Goal: Transaction & Acquisition: Book appointment/travel/reservation

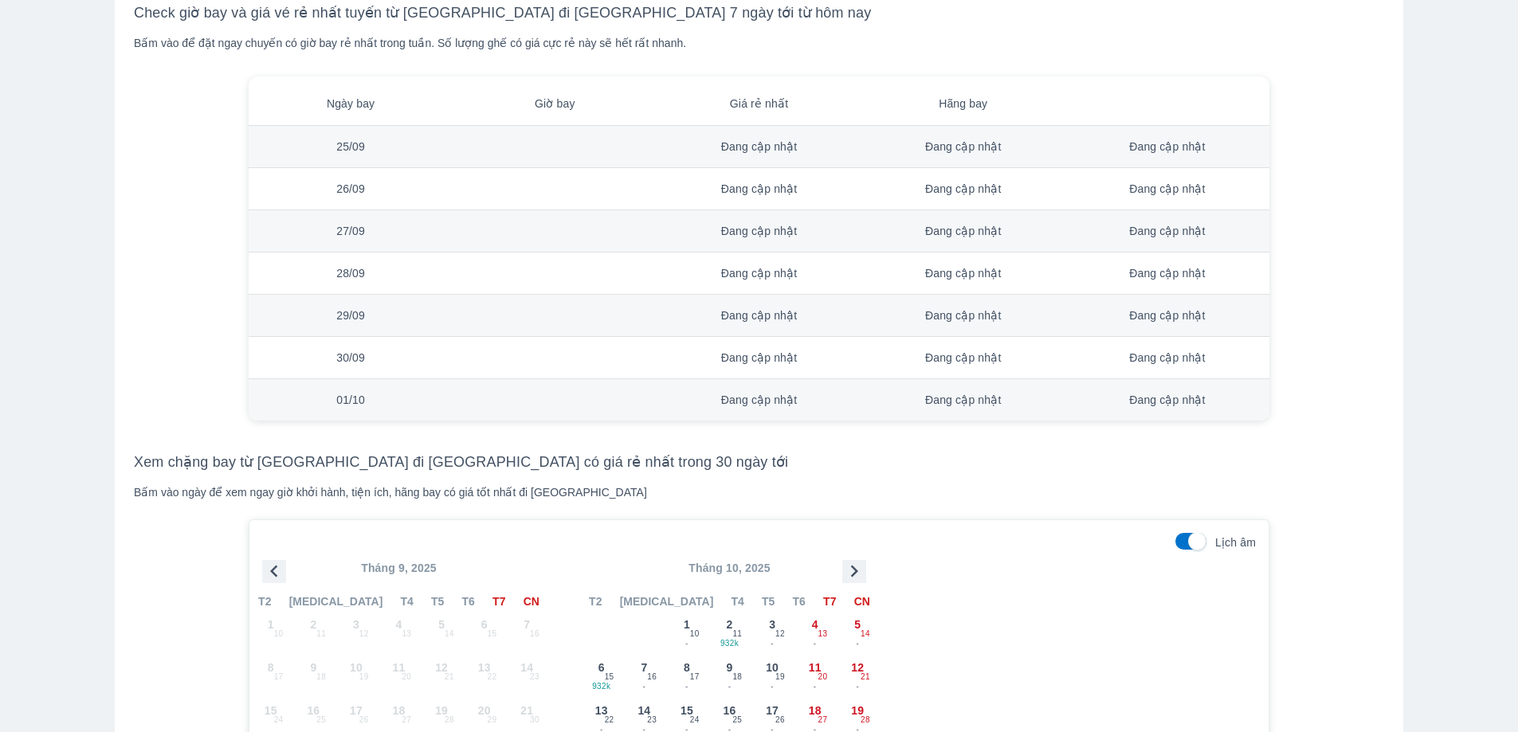
scroll to position [1198, 0]
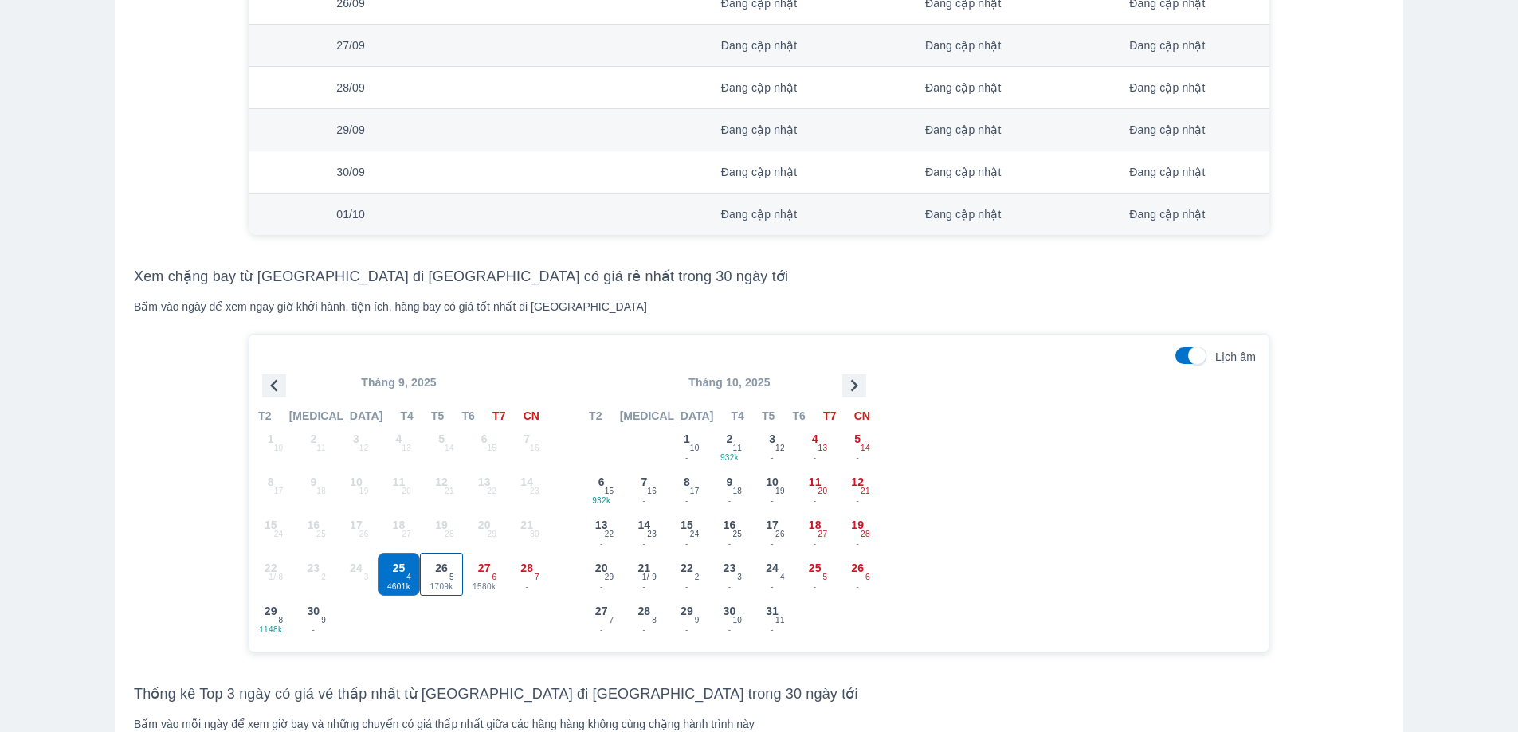
click at [445, 573] on span "26" at bounding box center [441, 568] width 13 height 16
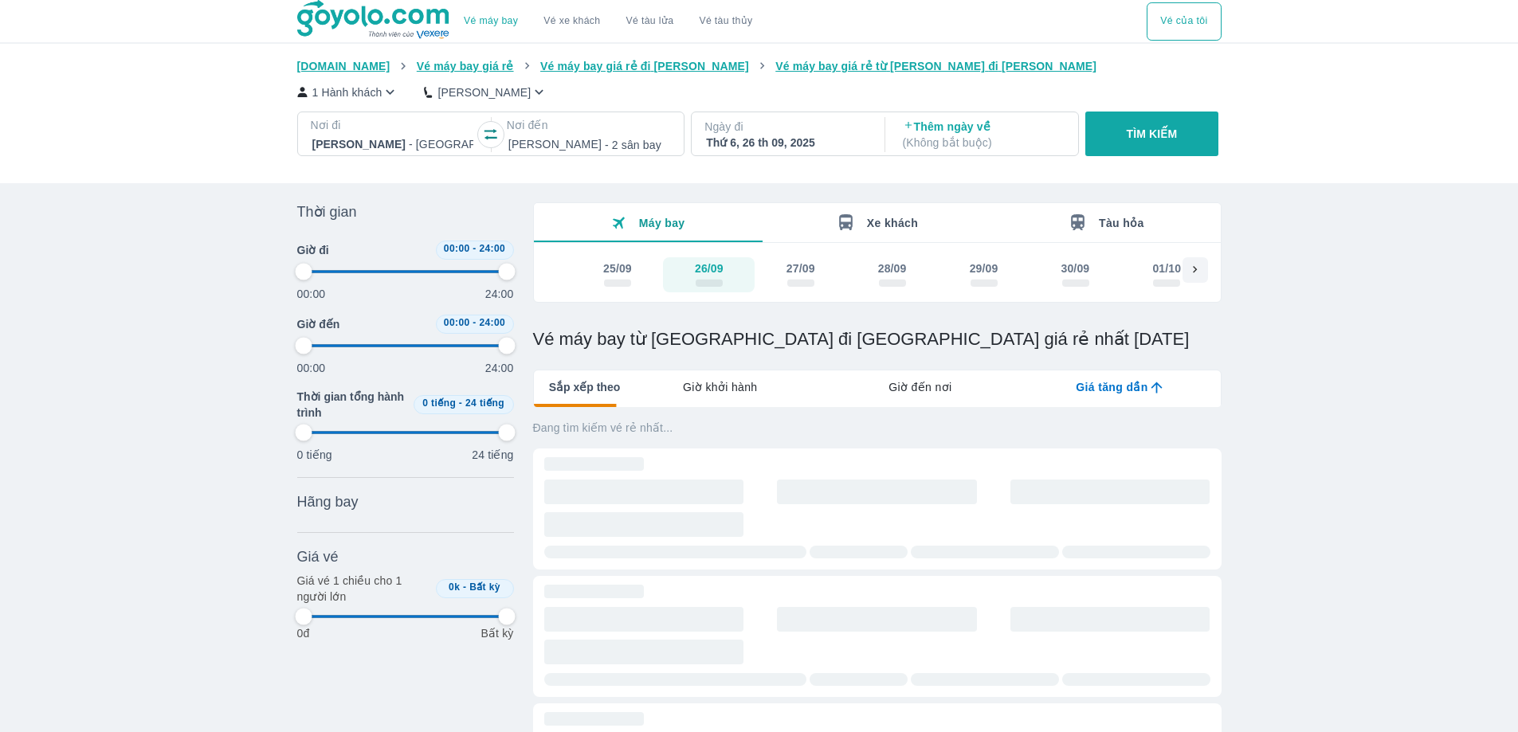
type input "97.9166666666667"
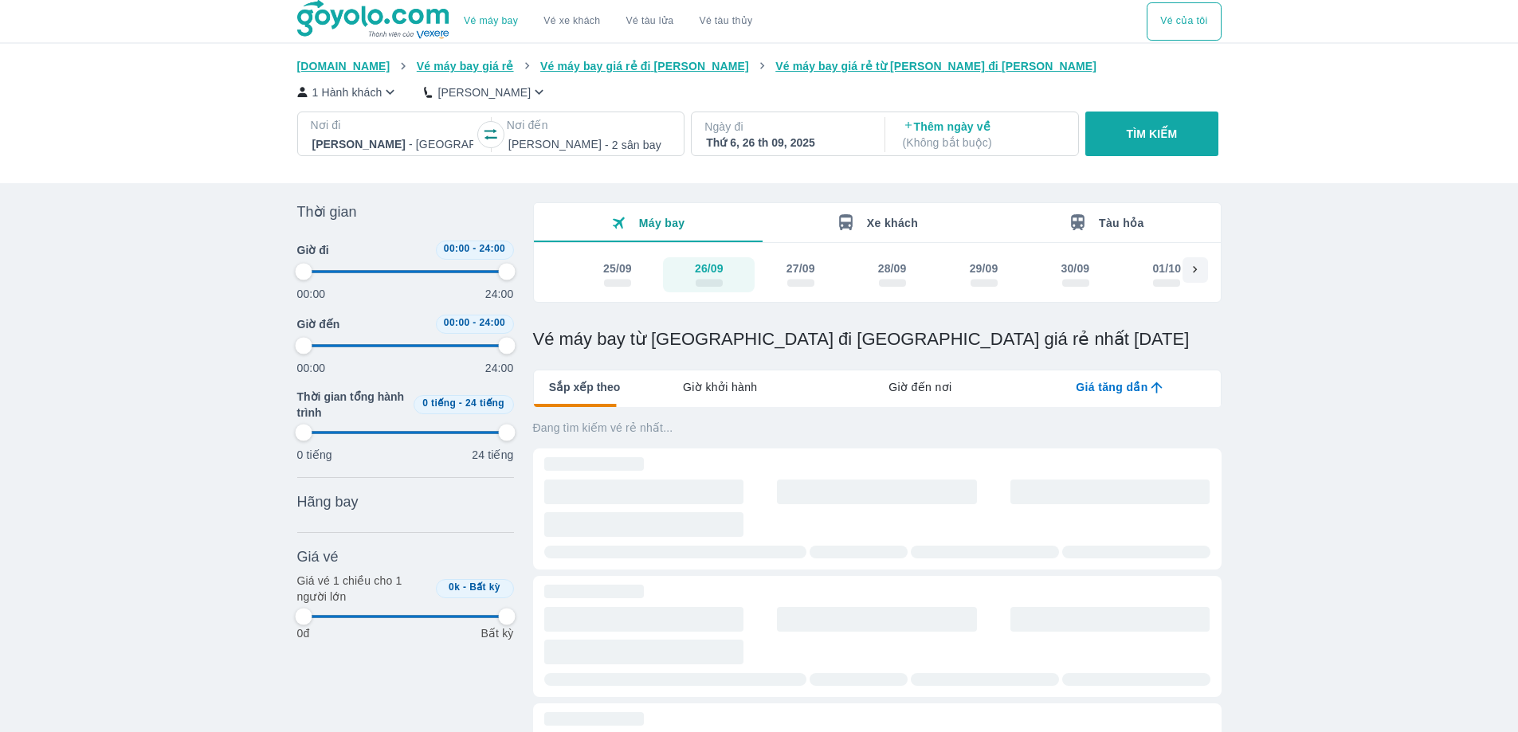
type input "97.9166666666667"
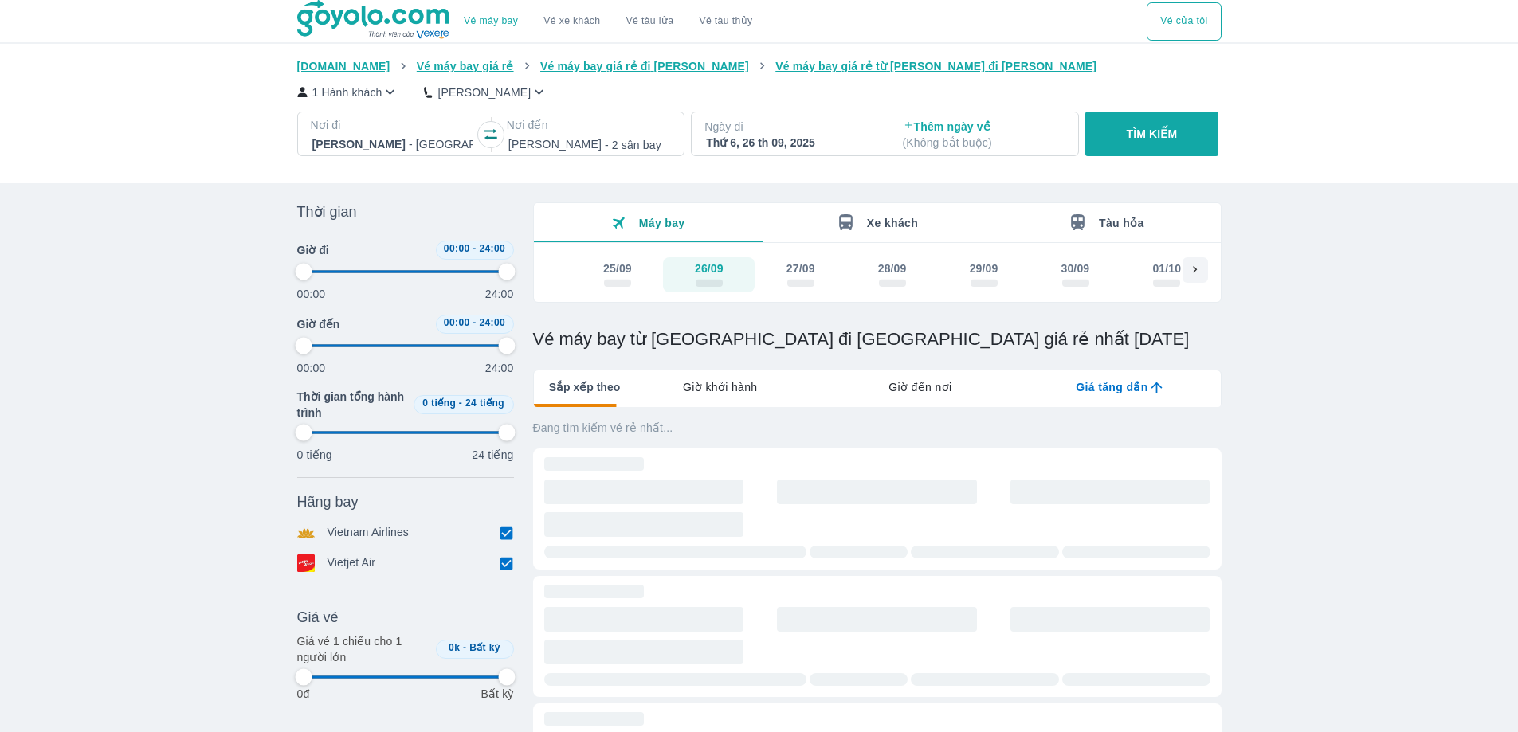
type input "97.9166666666667"
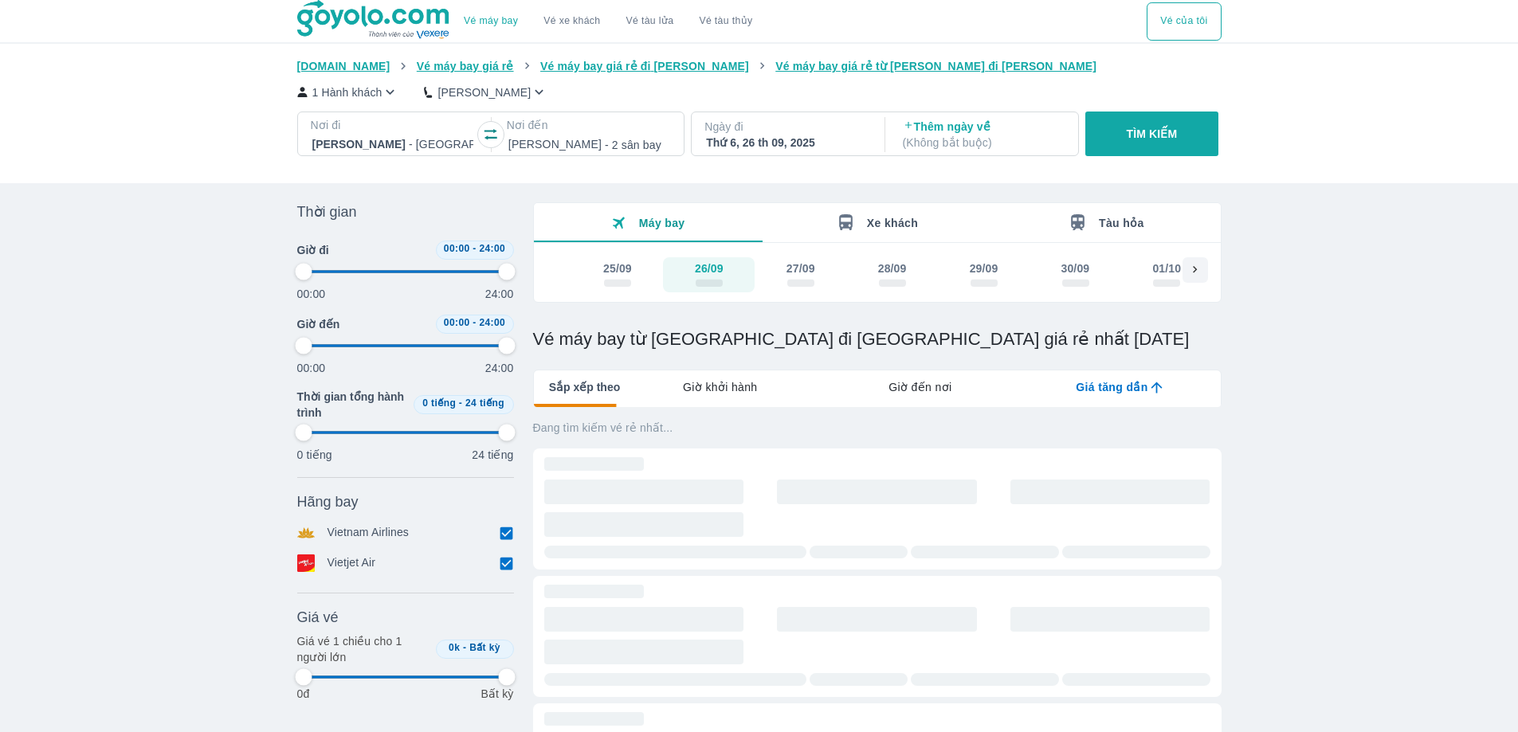
type input "97.9166666666667"
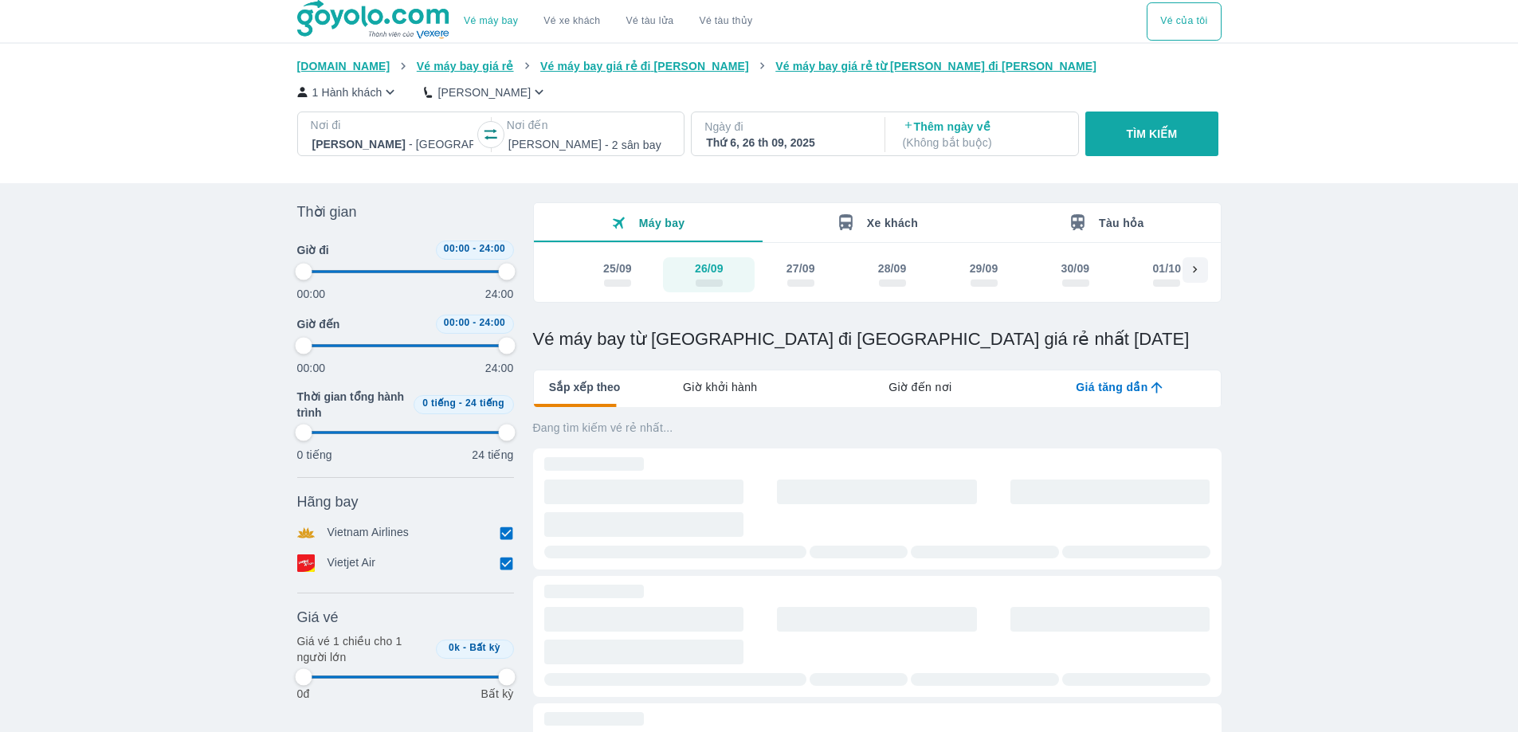
type input "97.9166666666667"
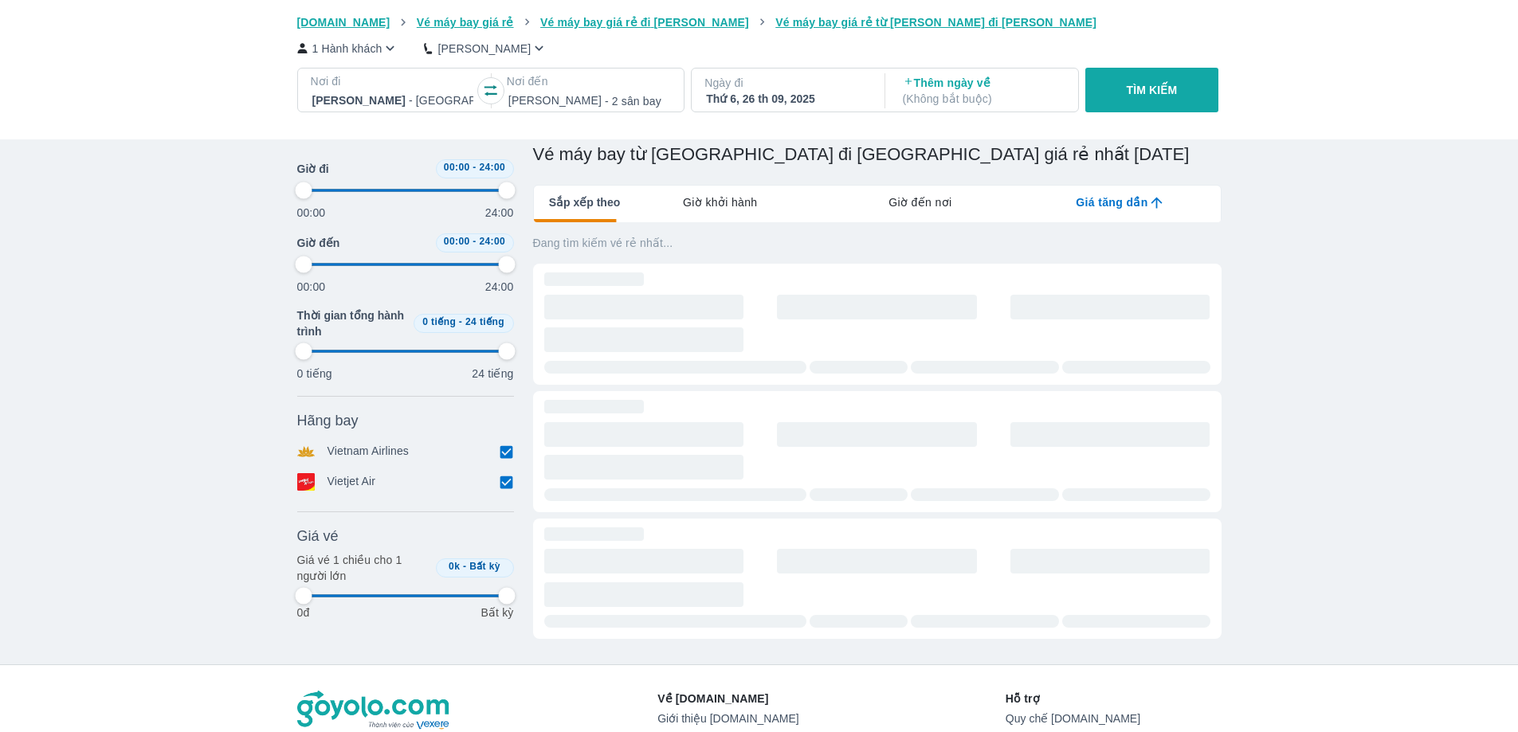
scroll to position [186, 0]
type input "97.9166666666667"
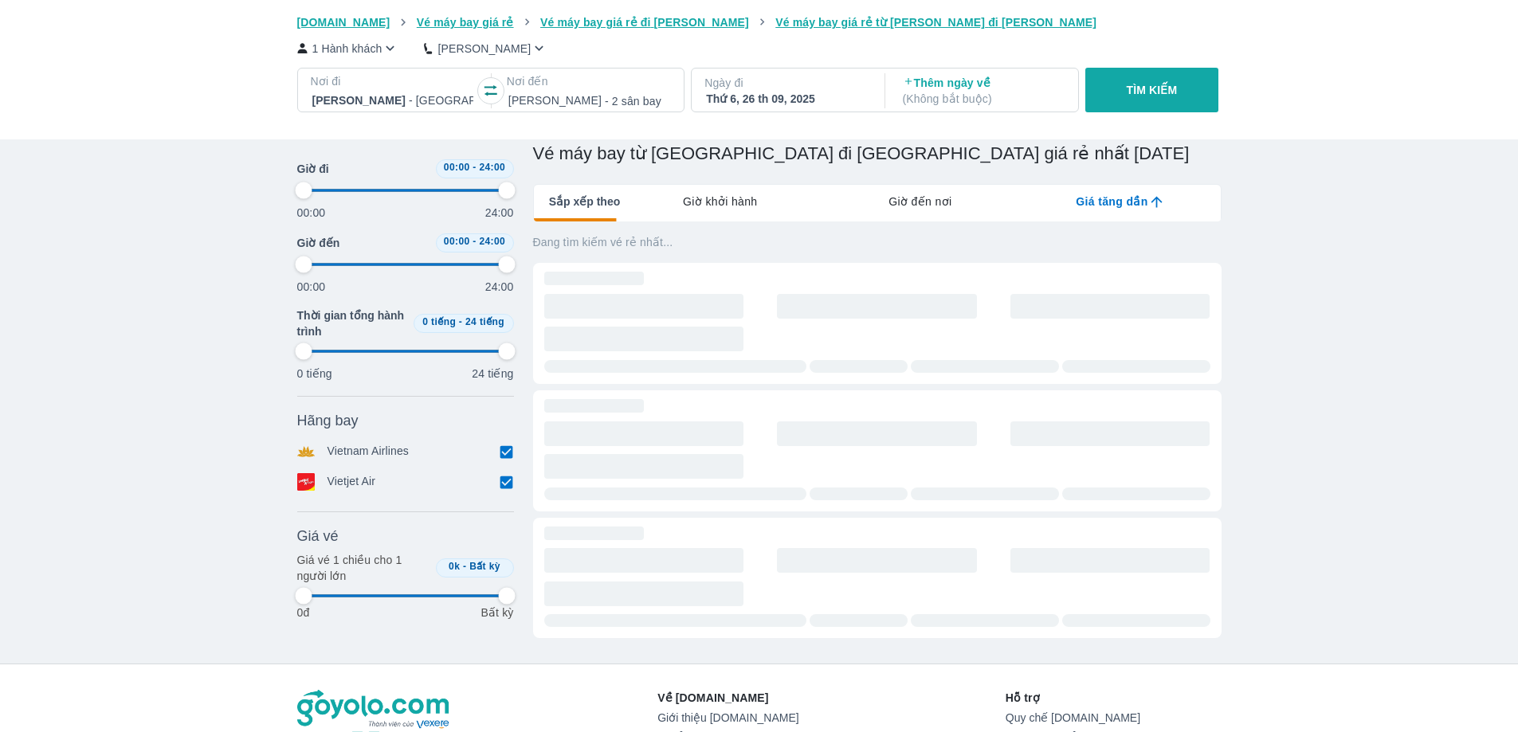
type input "97.9166666666667"
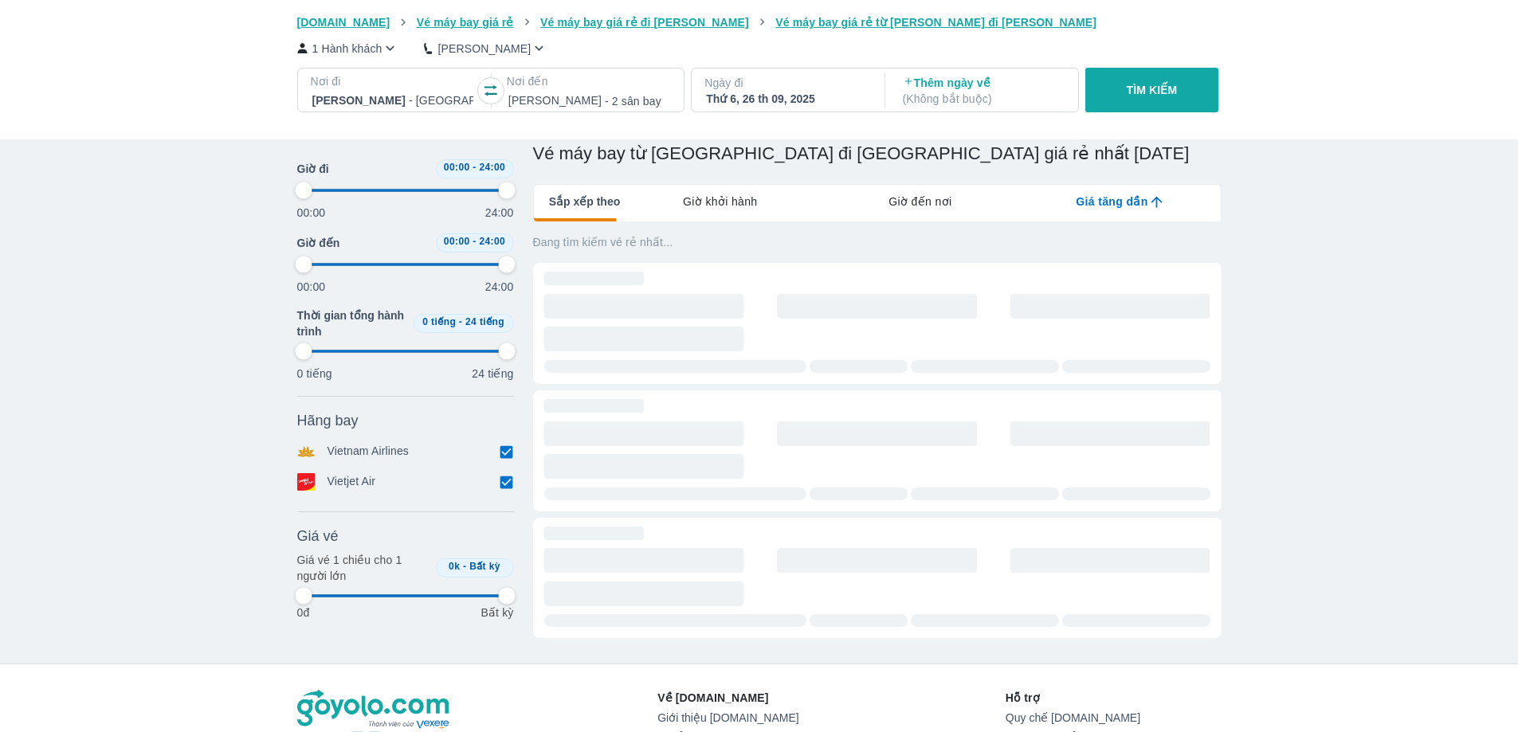
type input "97.9166666666667"
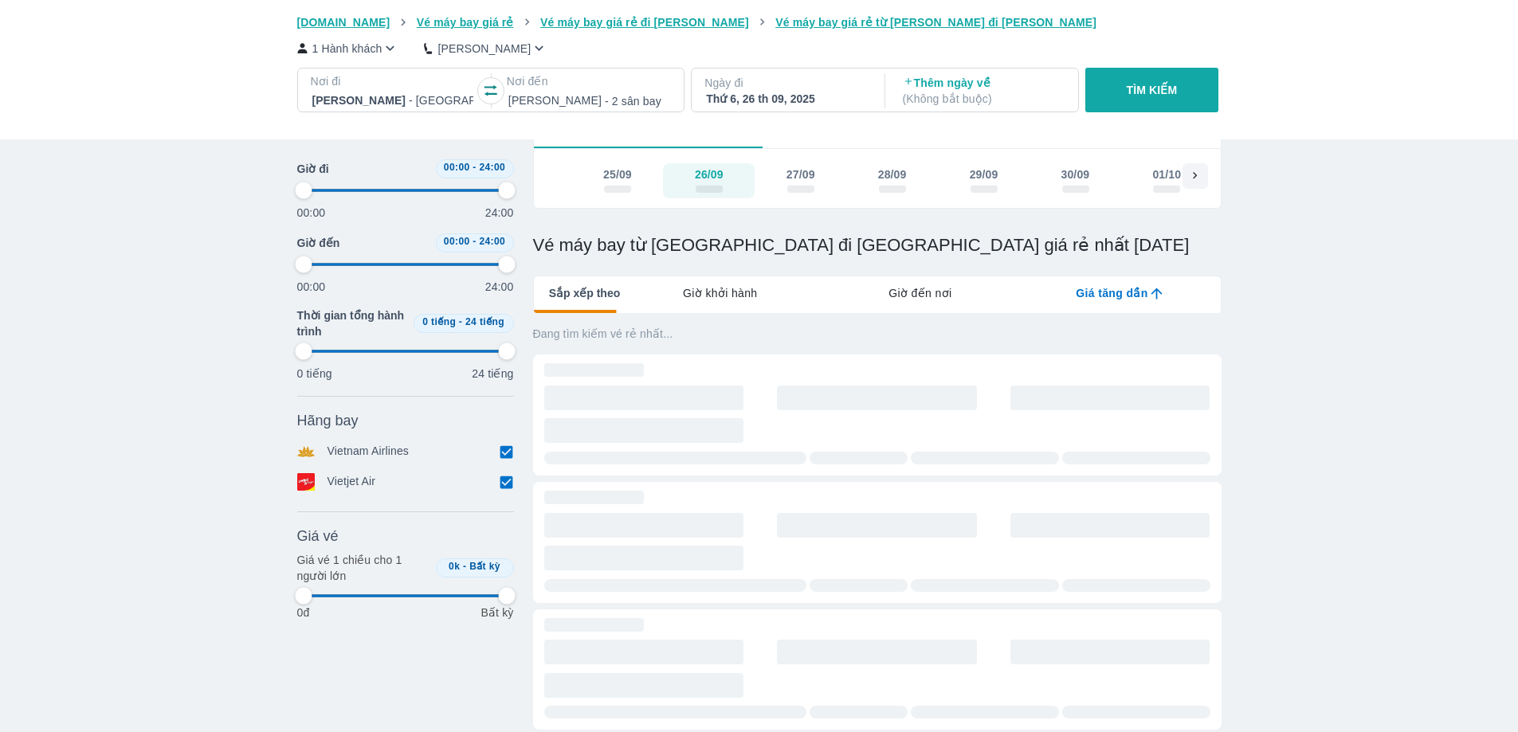
scroll to position [0, 0]
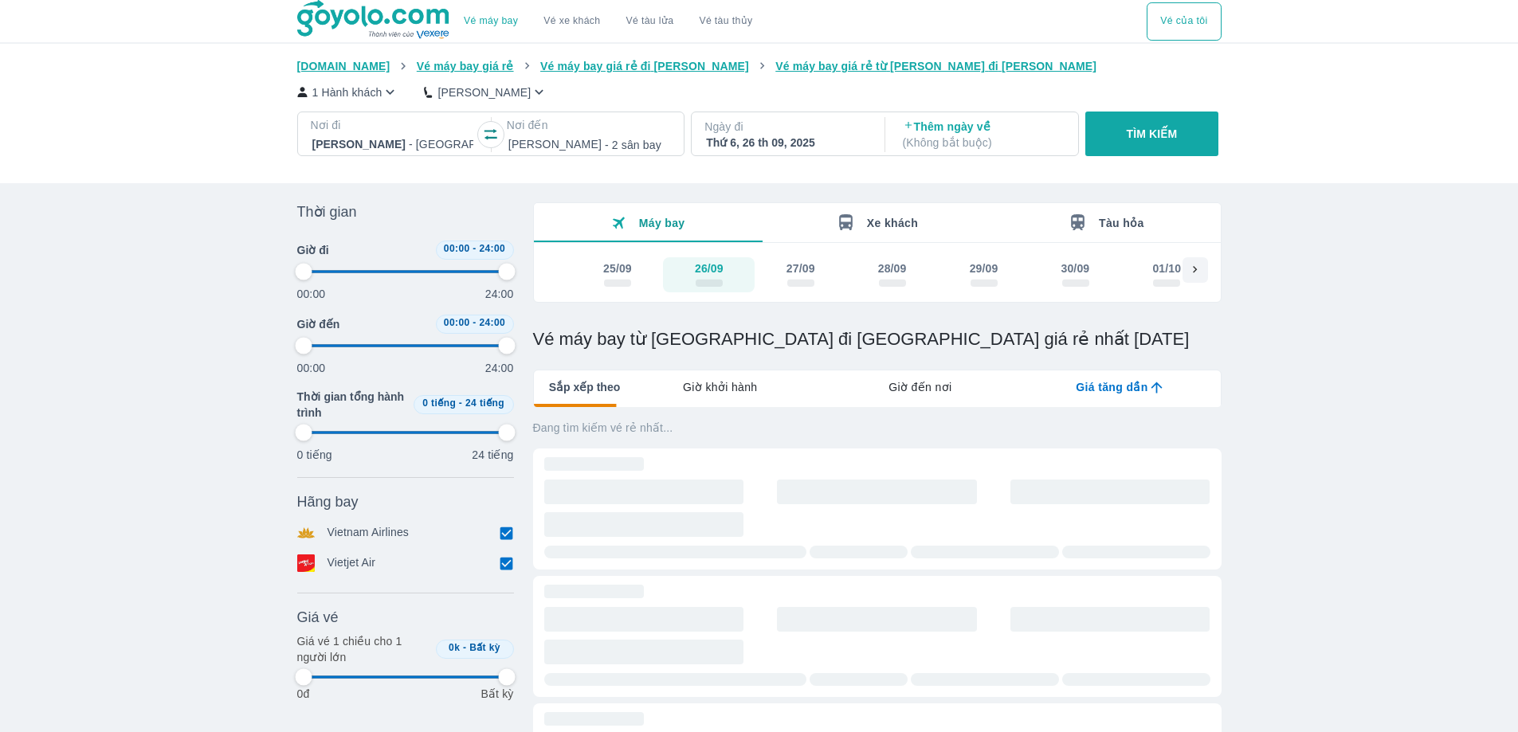
type input "97.9166666666667"
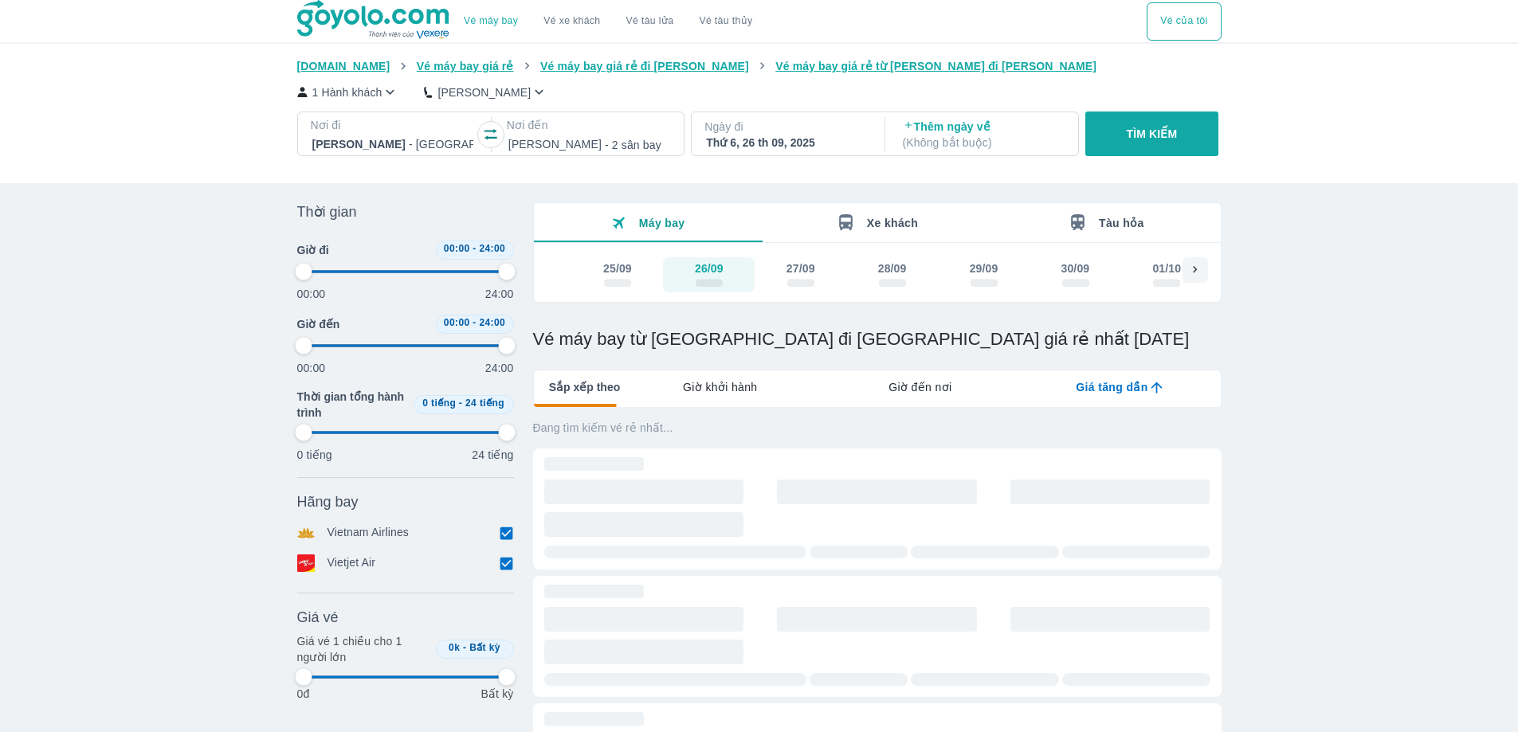
type input "97.9166666666667"
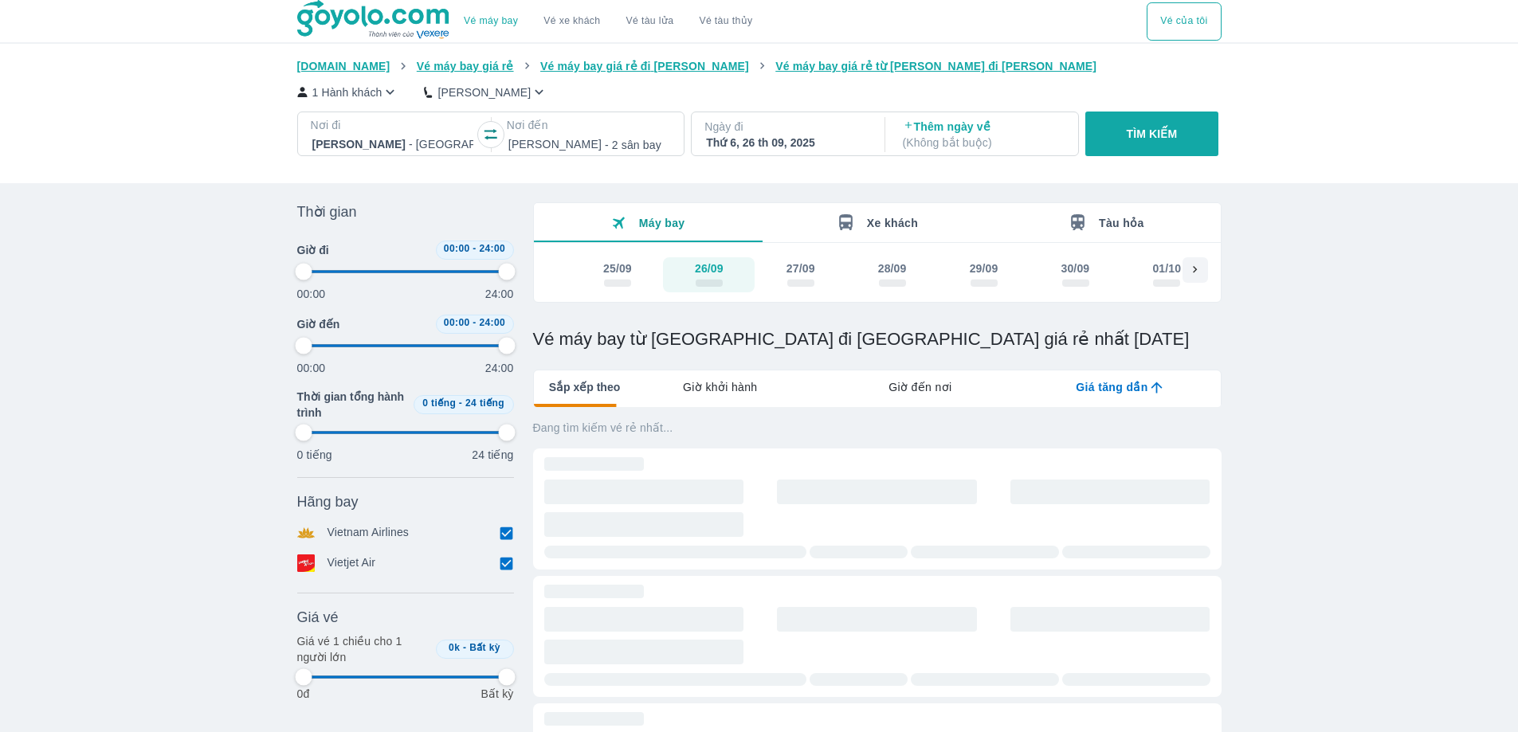
type input "97.9166666666667"
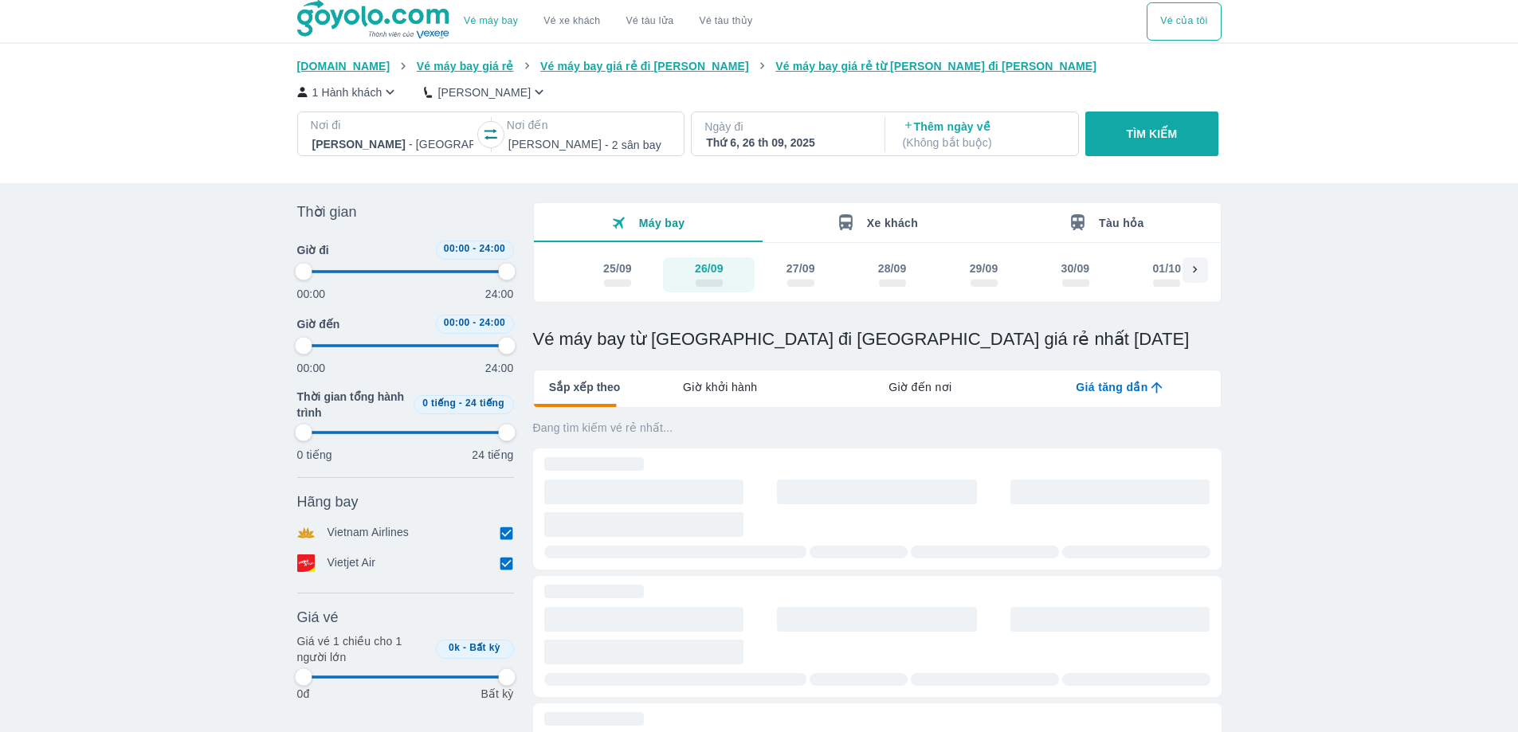
type input "97.9166666666667"
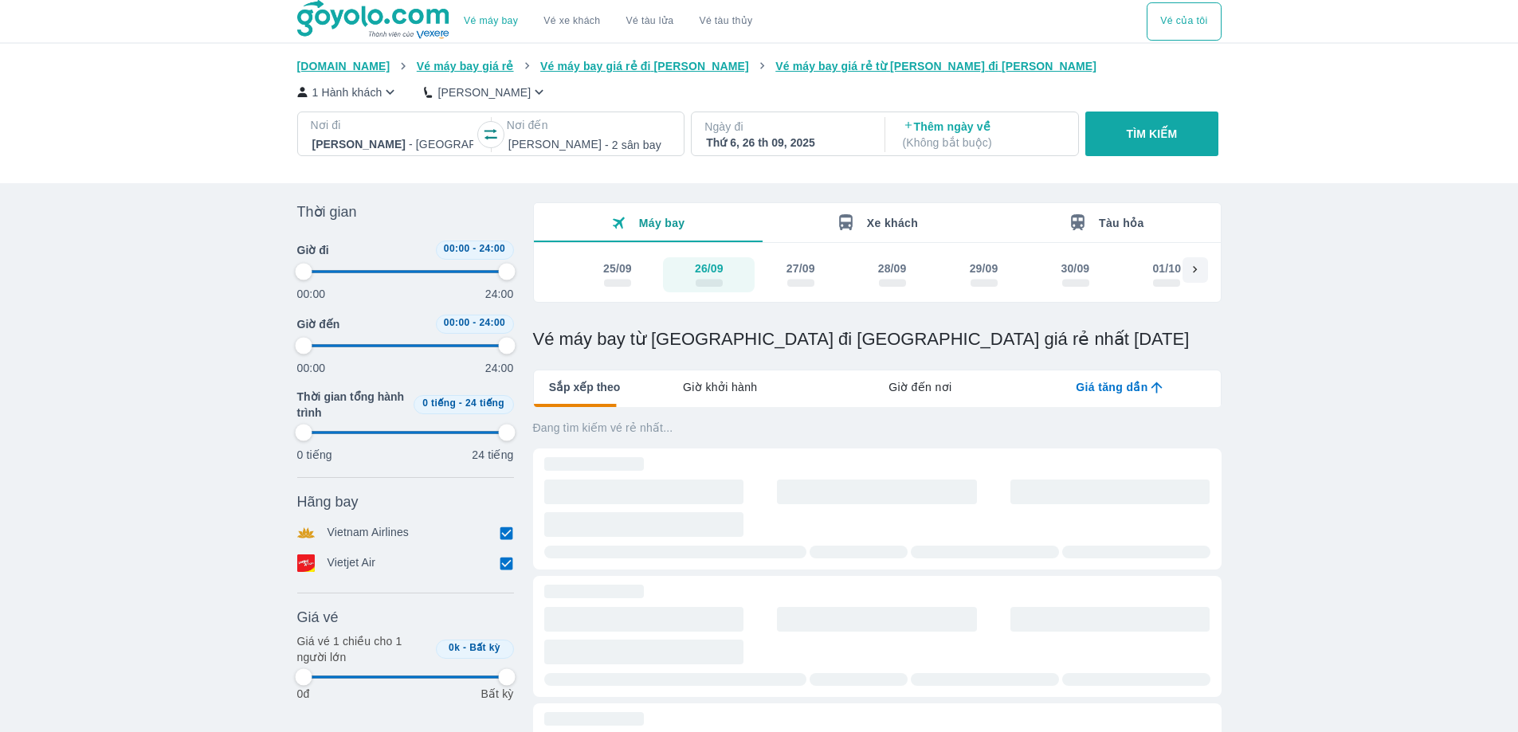
type input "97.9166666666667"
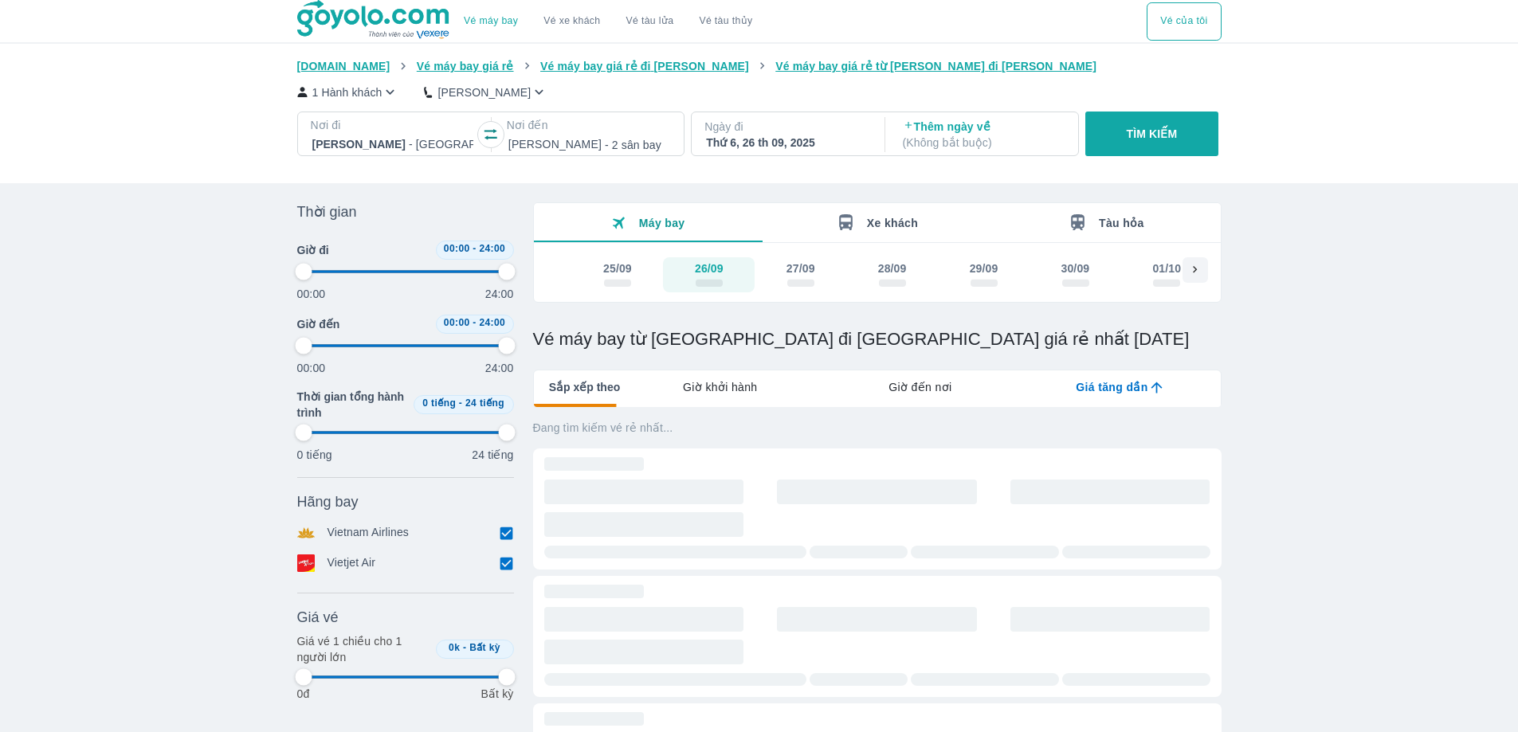
type input "97.9166666666667"
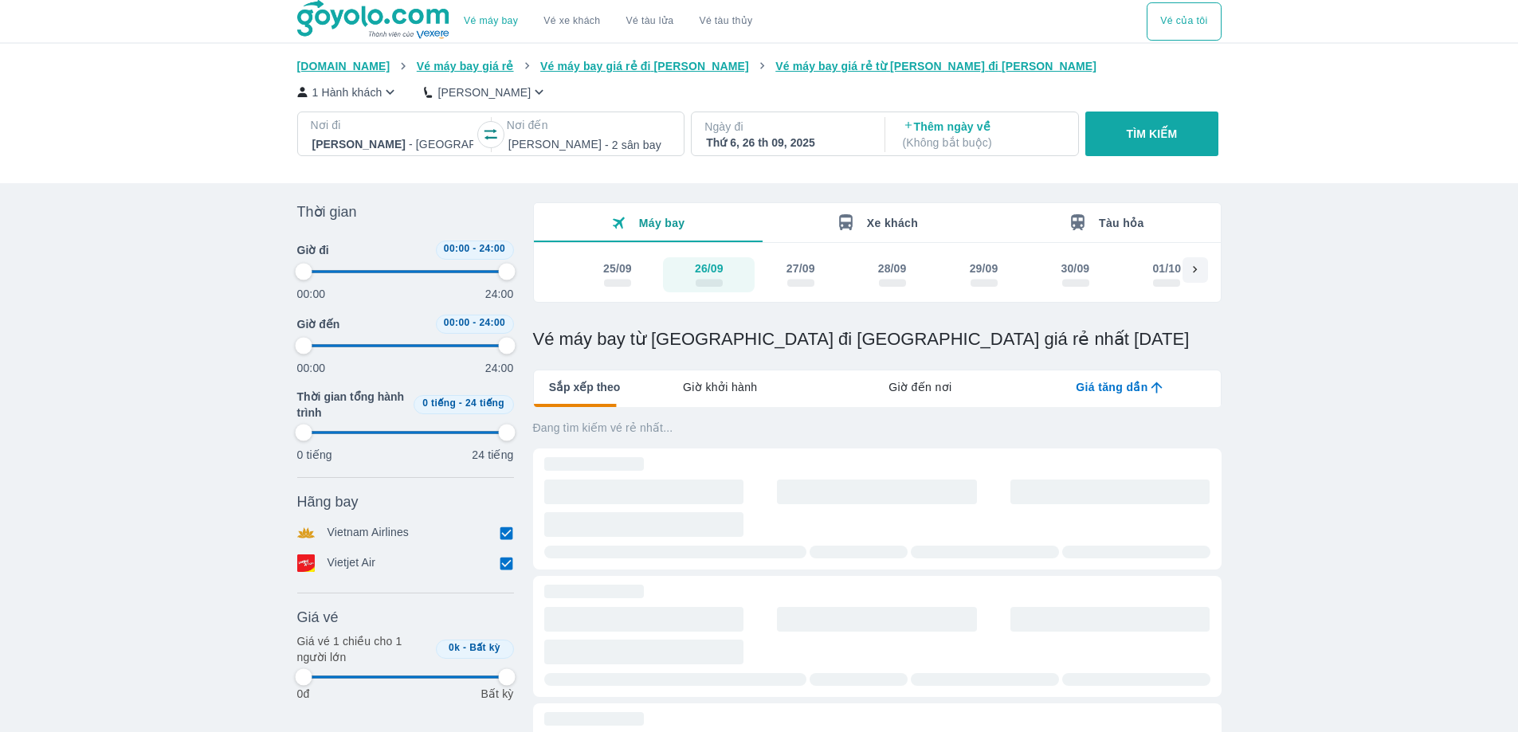
type input "97.9166666666667"
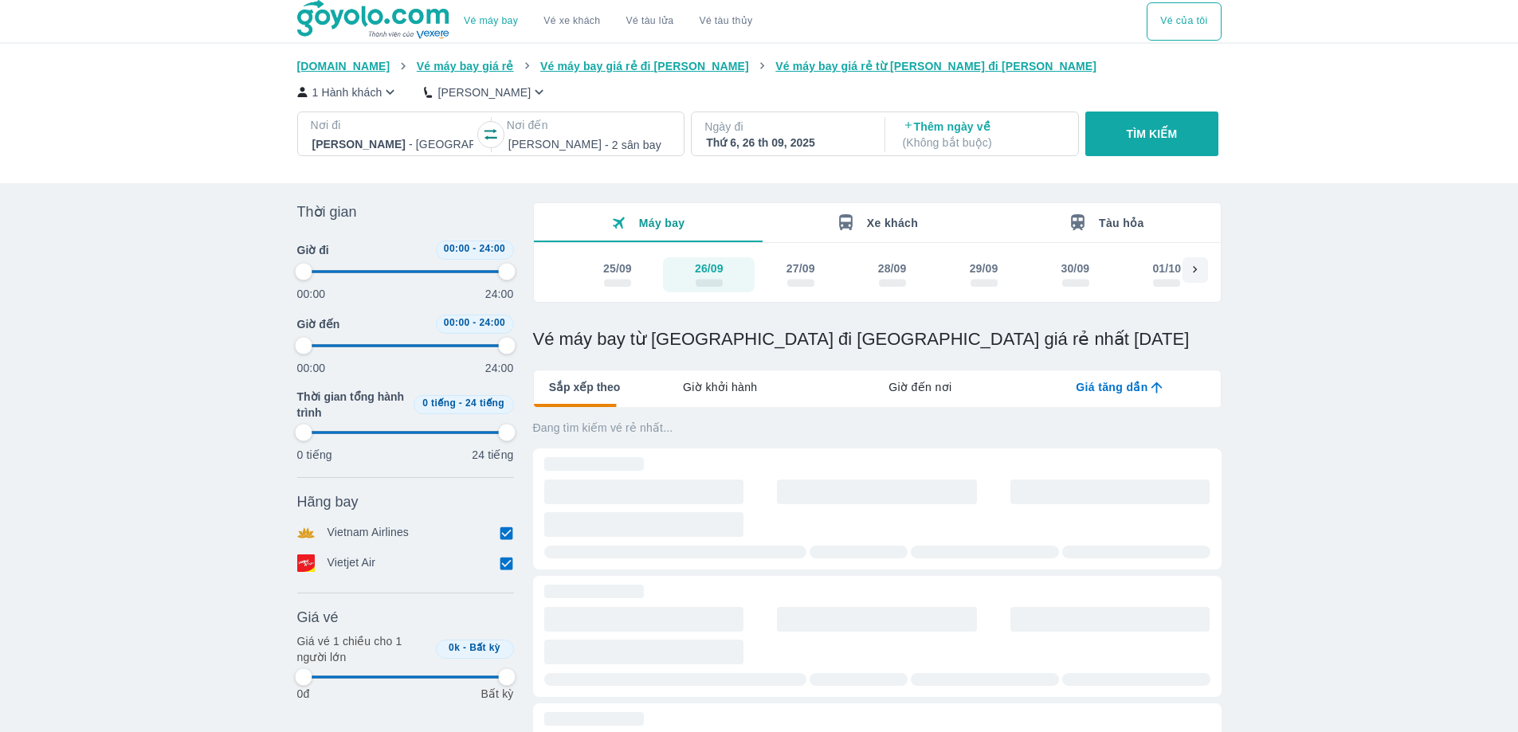
type input "97.9166666666667"
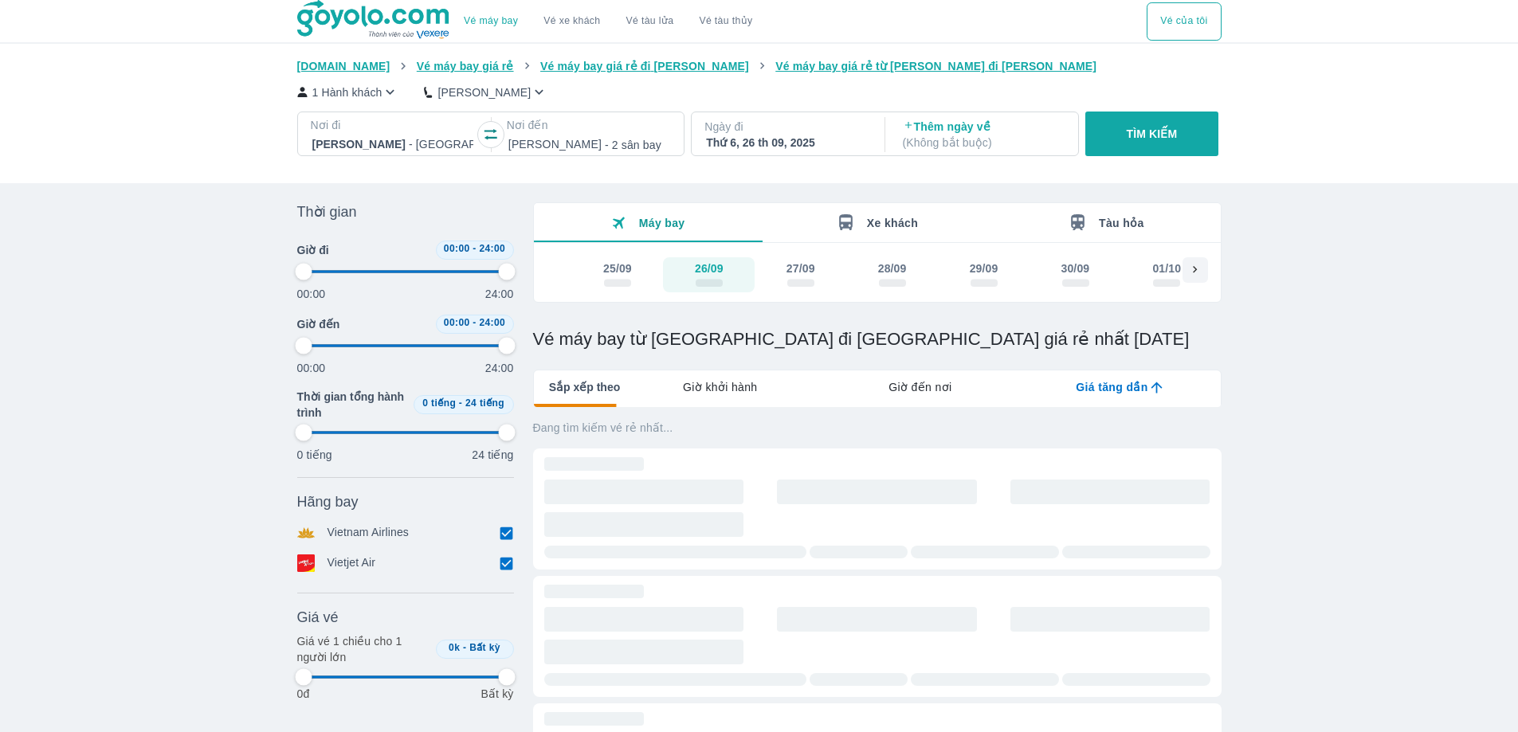
type input "97.9166666666667"
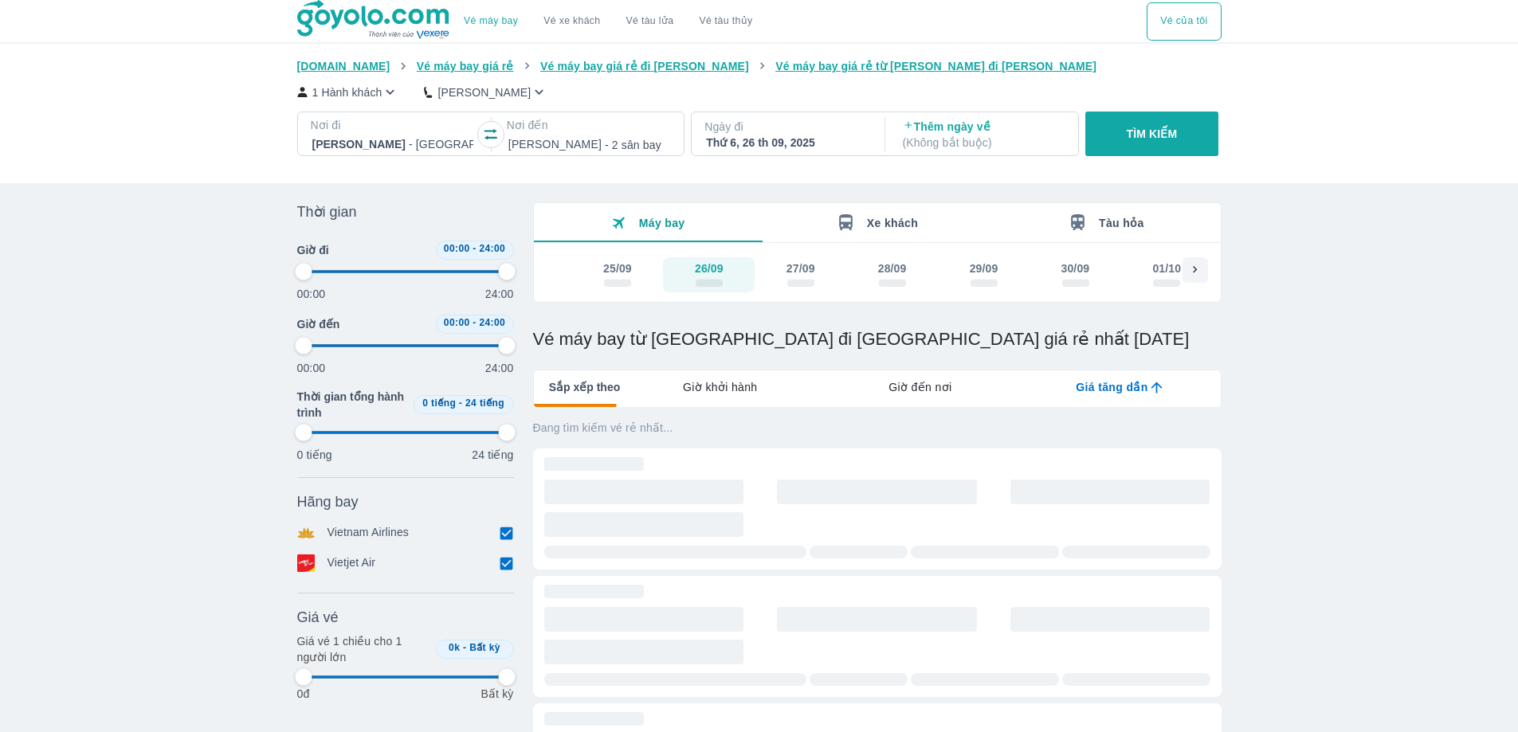
type input "97.9166666666667"
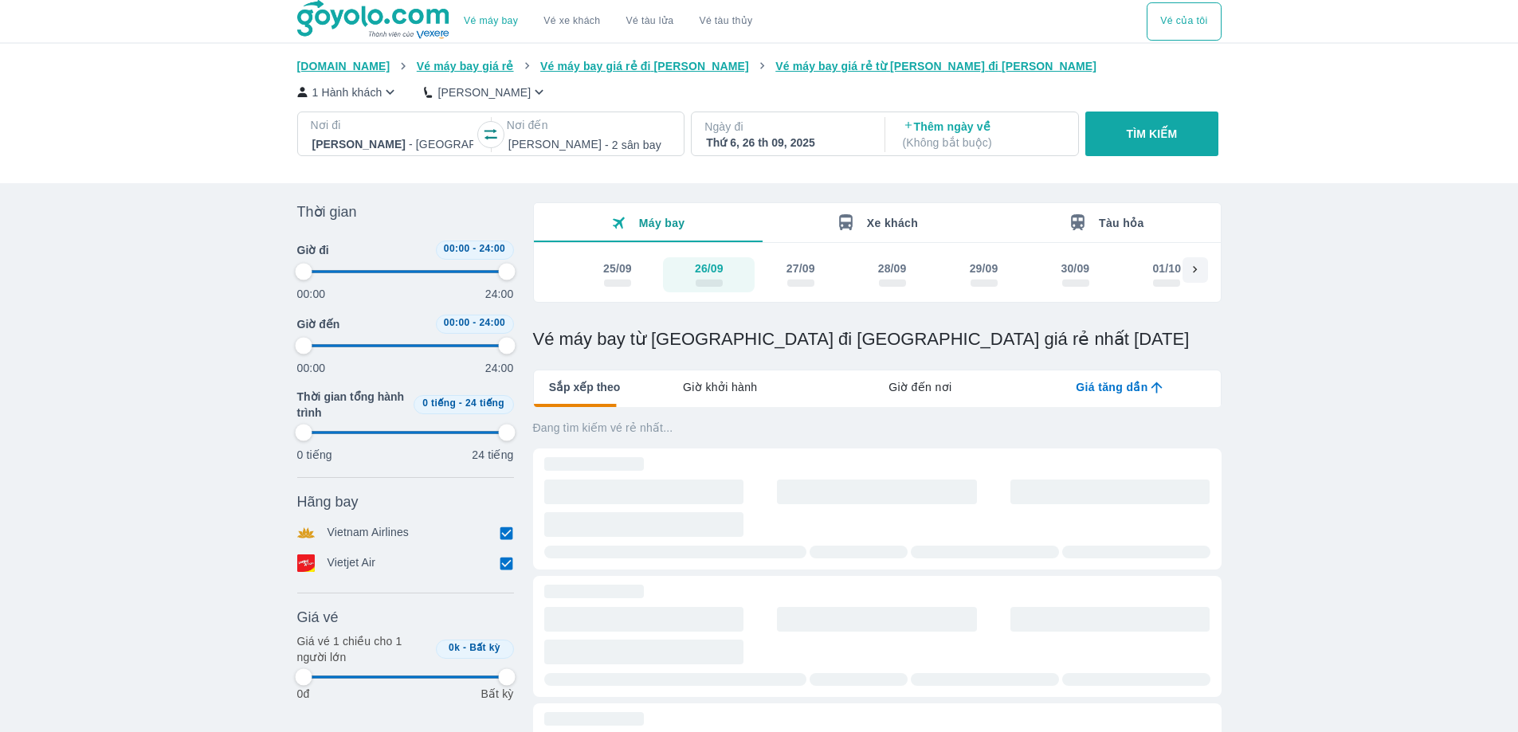
type input "97.9166666666667"
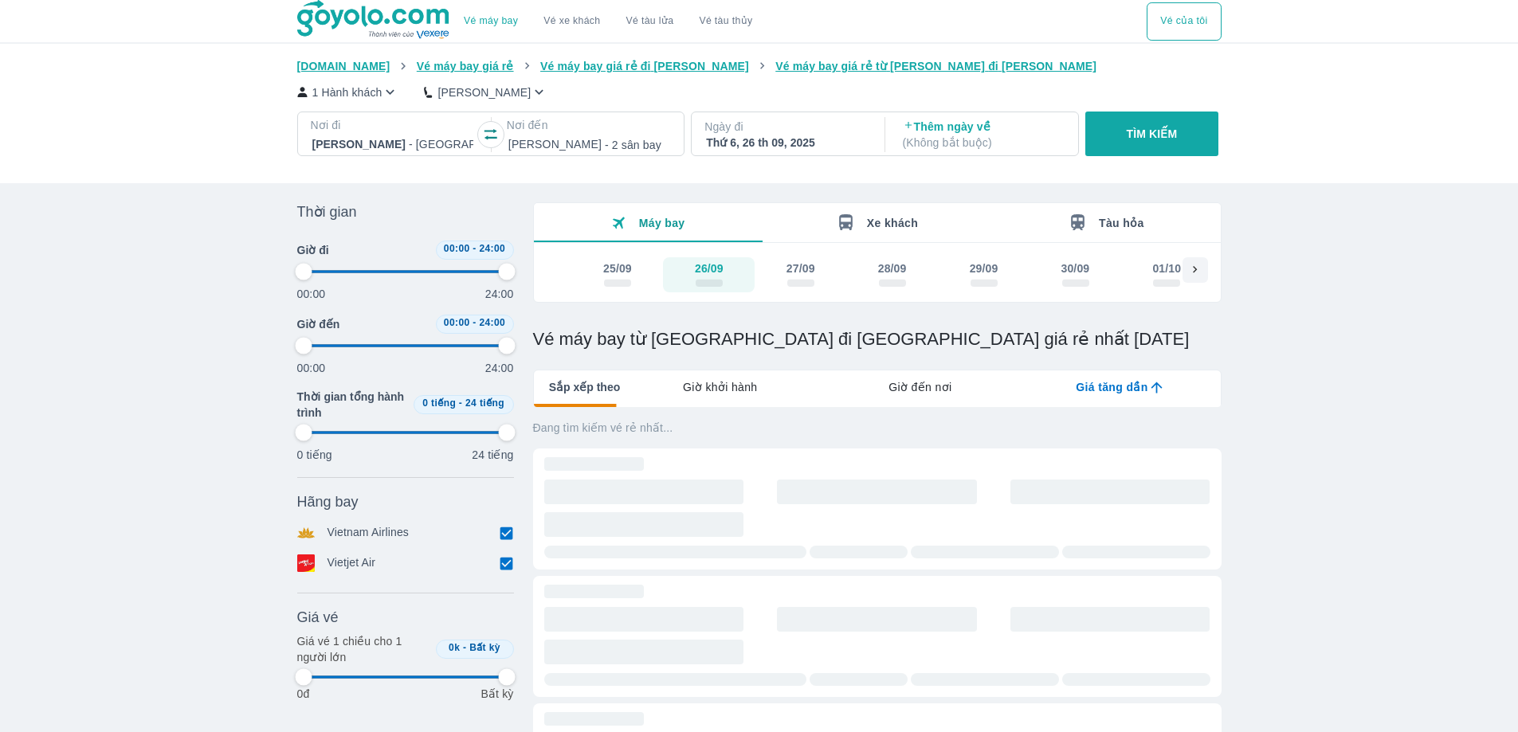
type input "97.9166666666667"
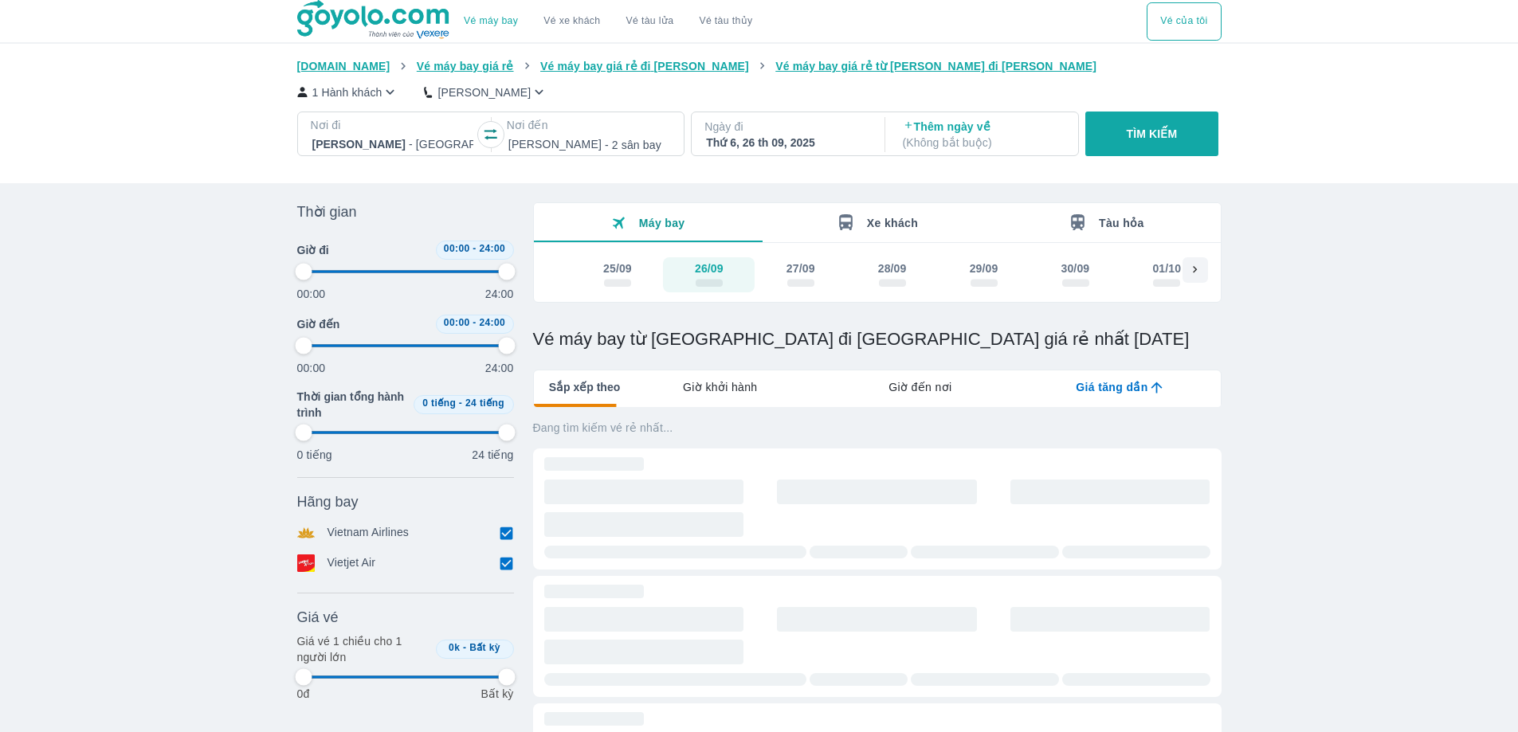
type input "97.9166666666667"
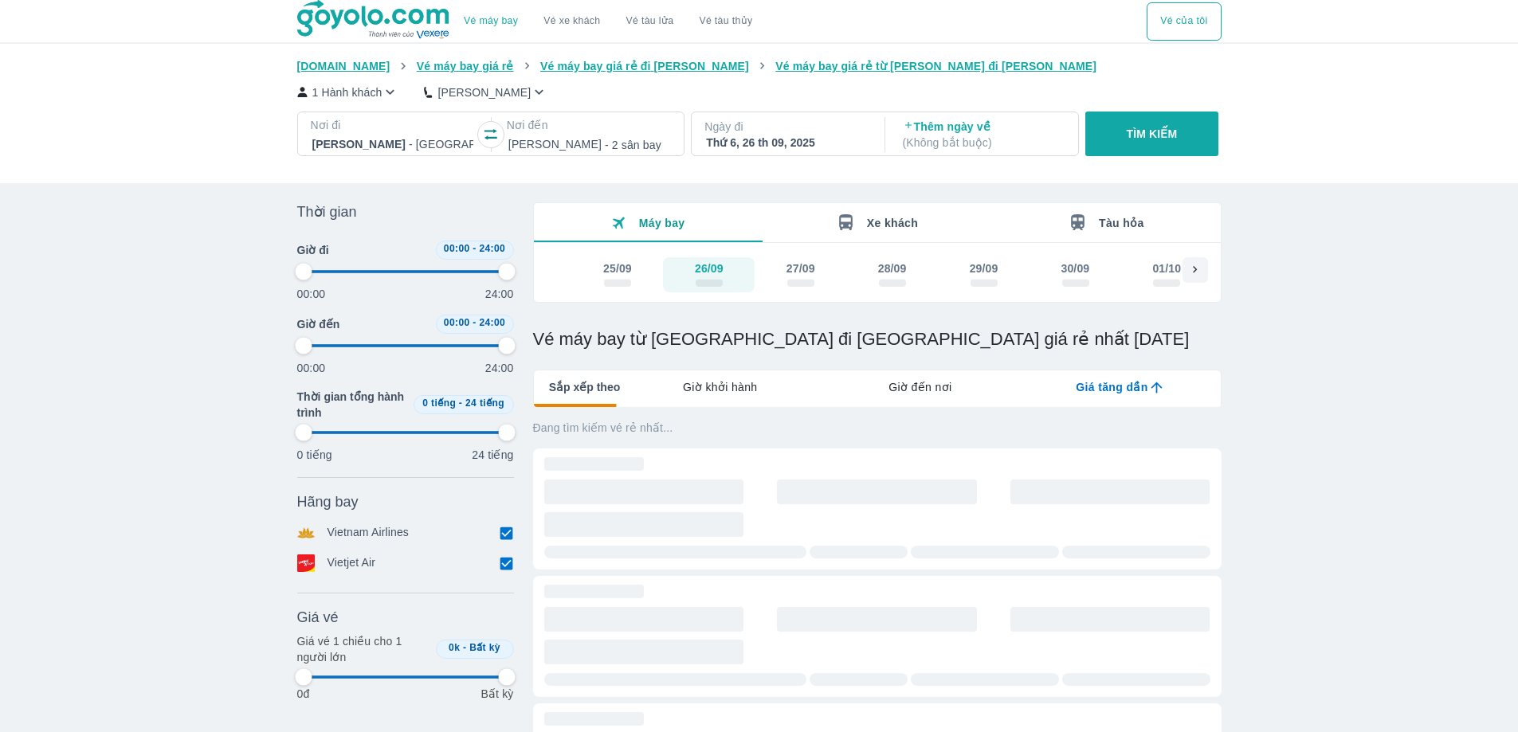
type input "97.9166666666667"
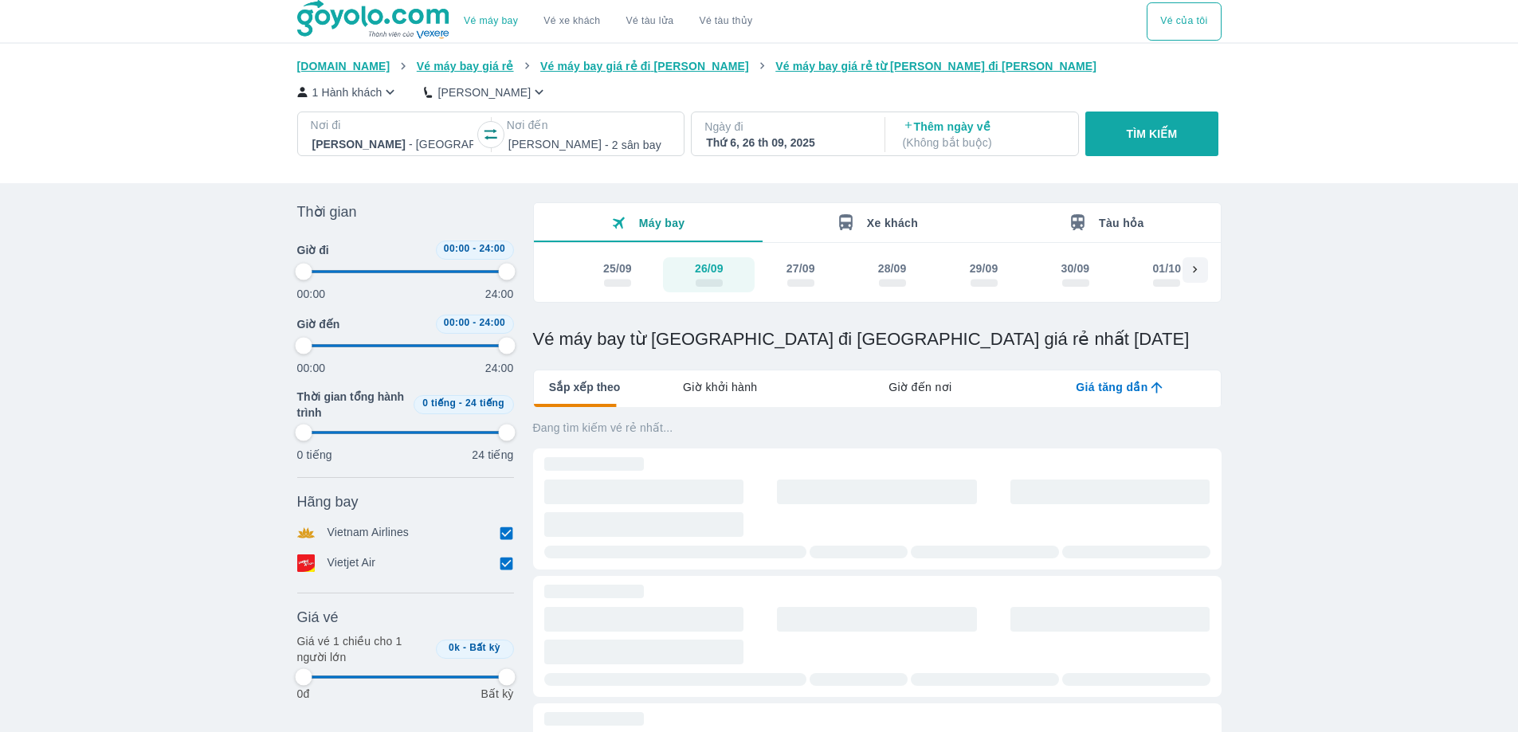
type input "97.9166666666667"
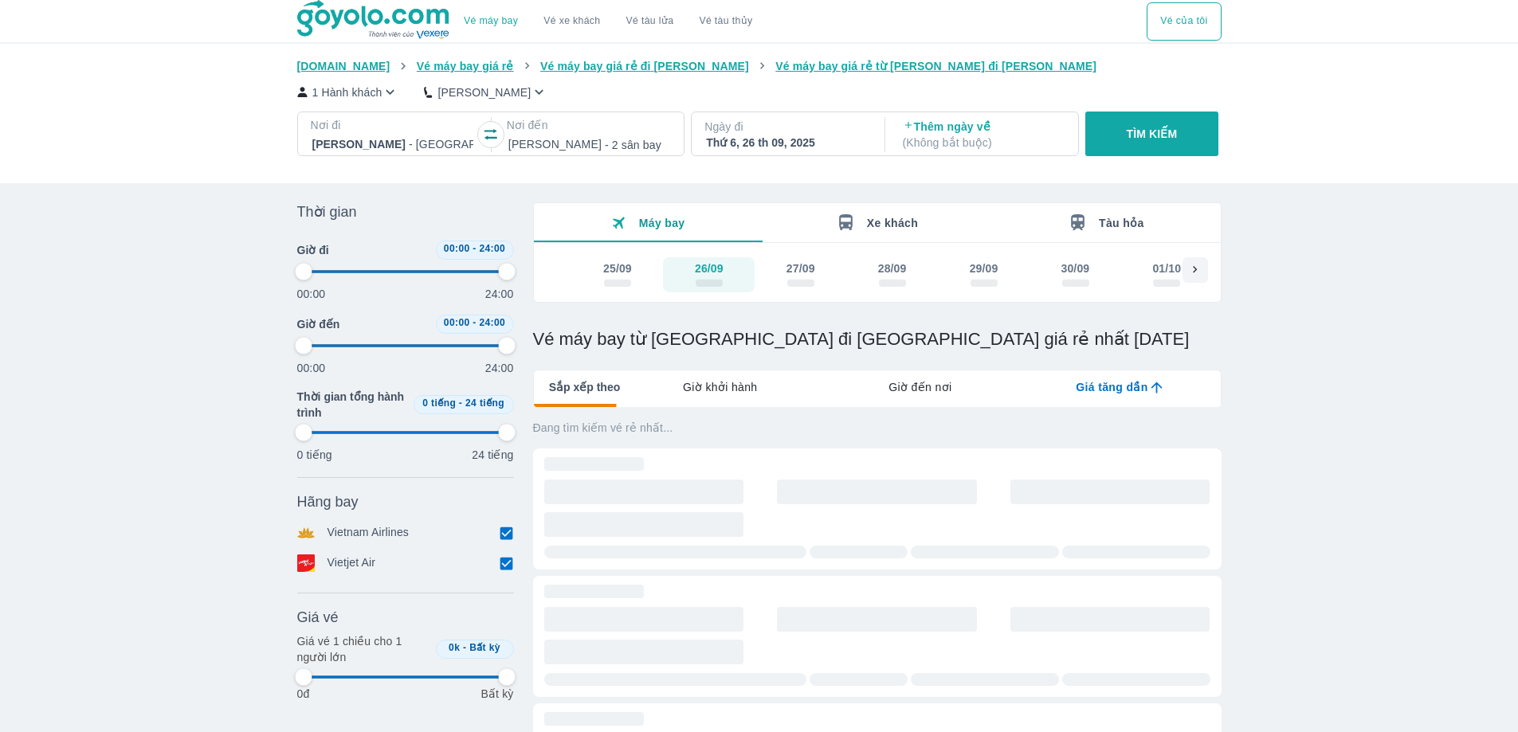
type input "97.9166666666667"
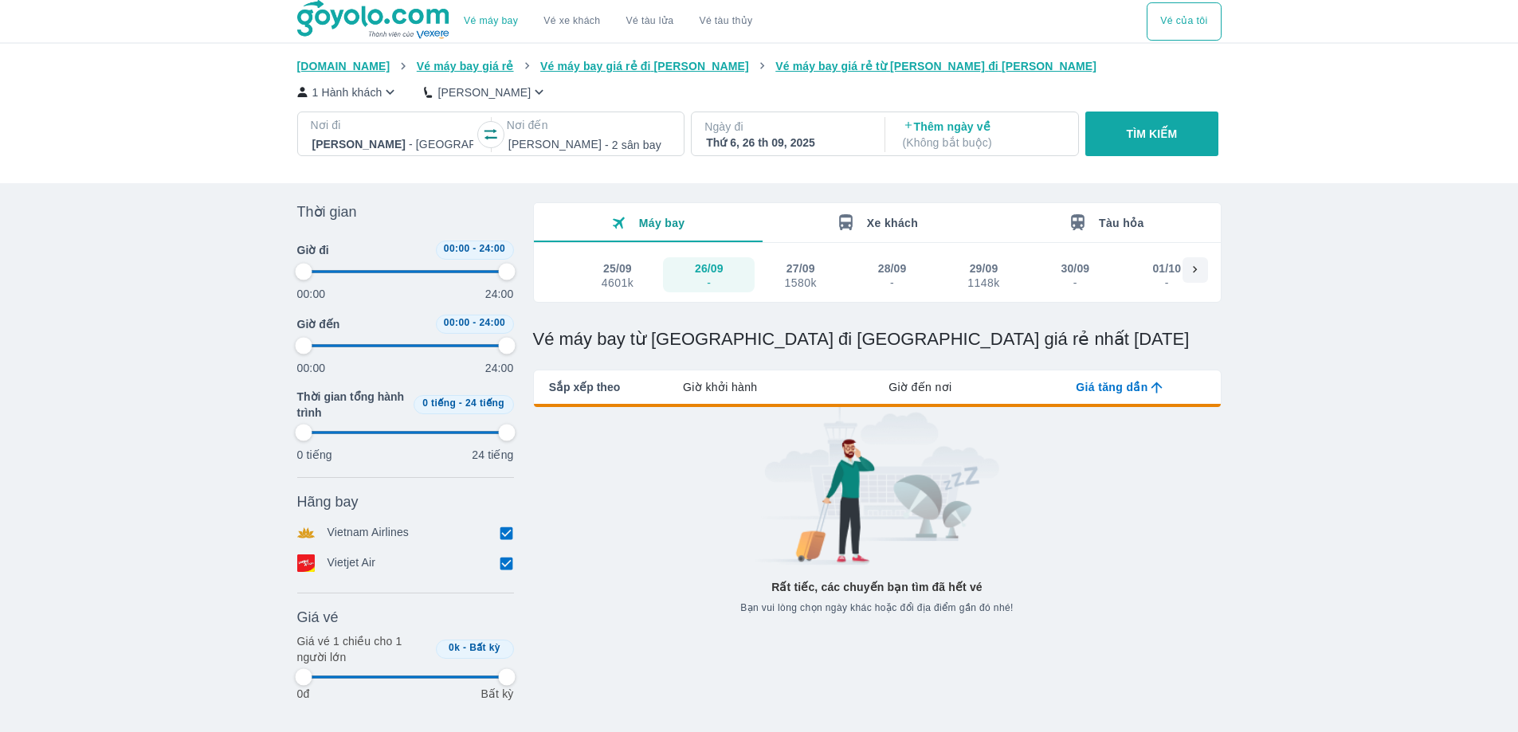
type input "97.9166666666667"
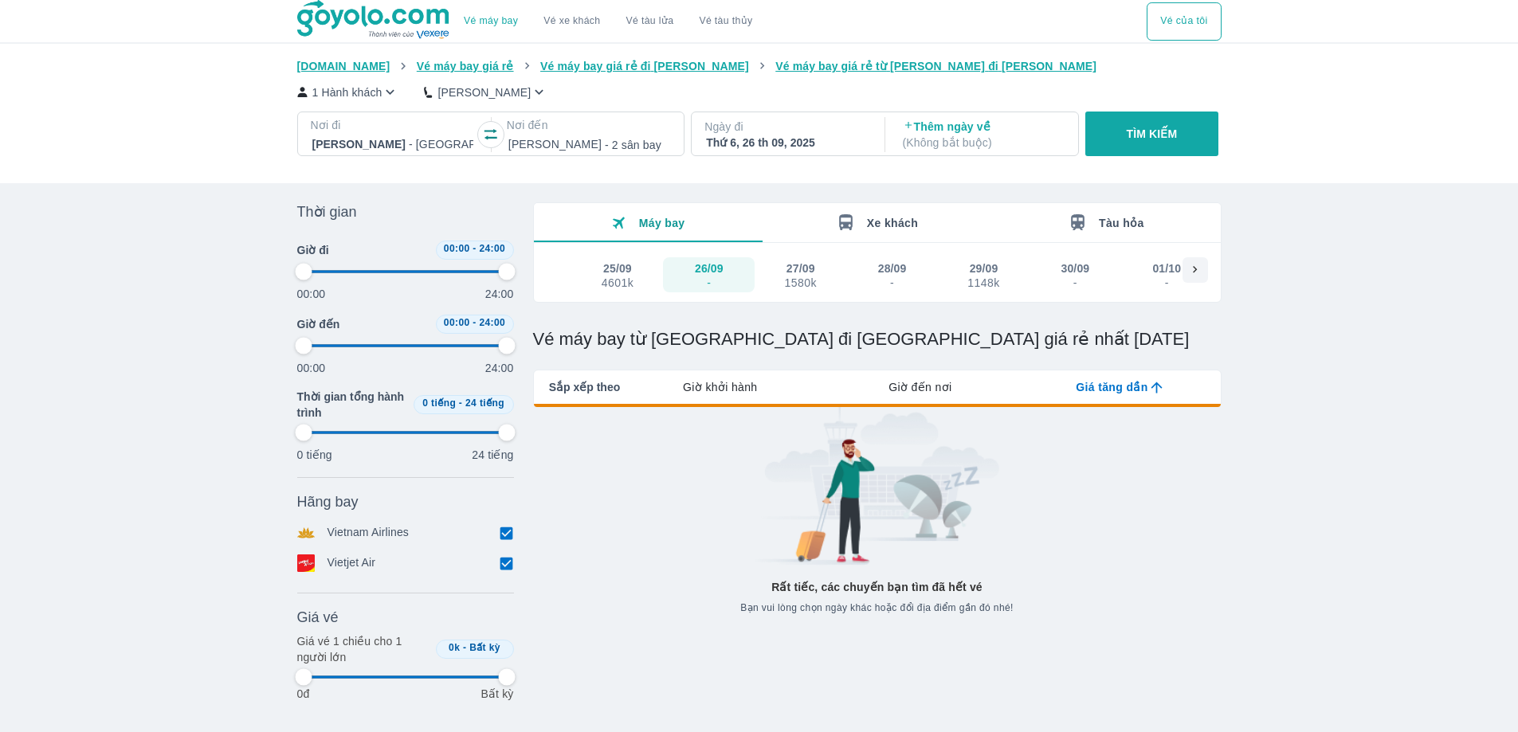
type input "97.9166666666667"
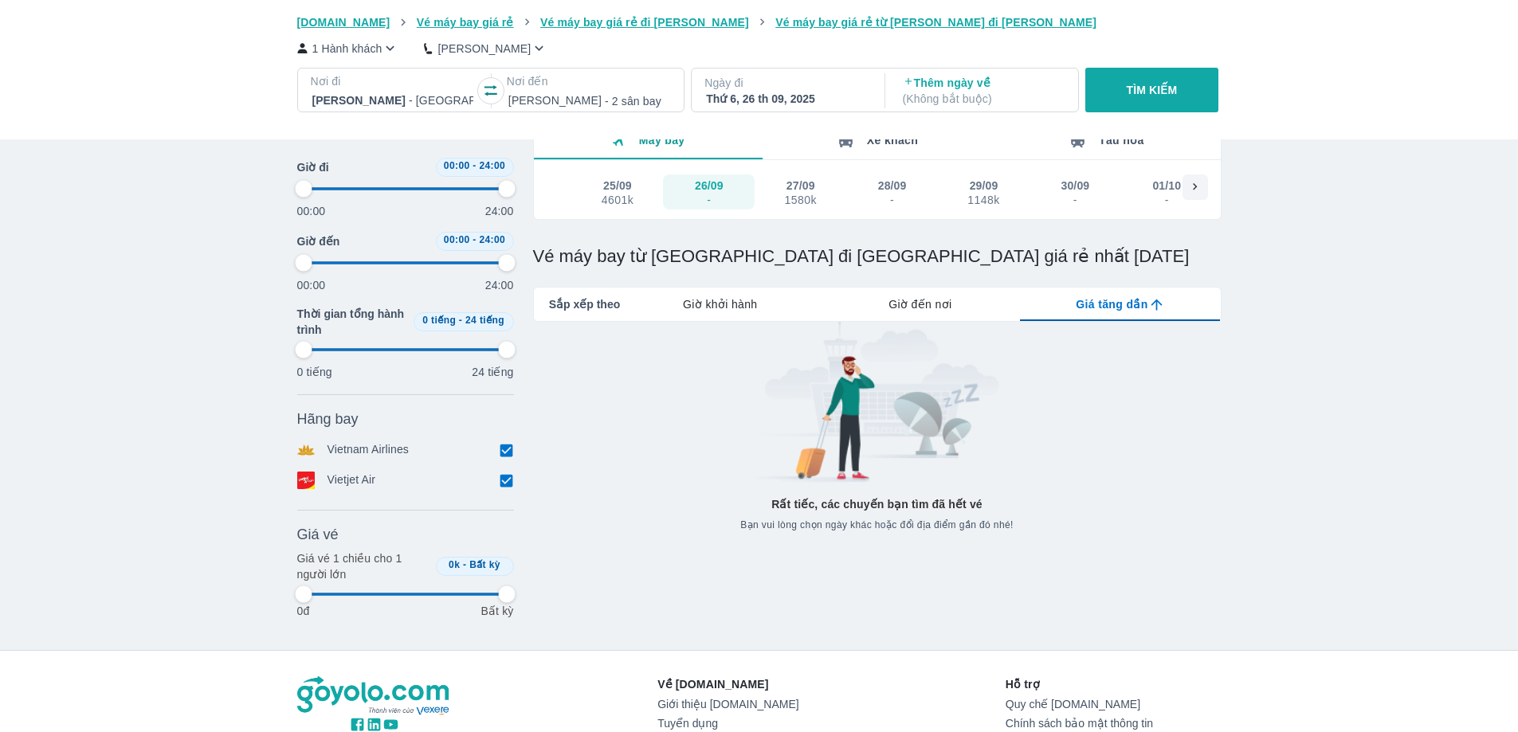
scroll to position [186, 0]
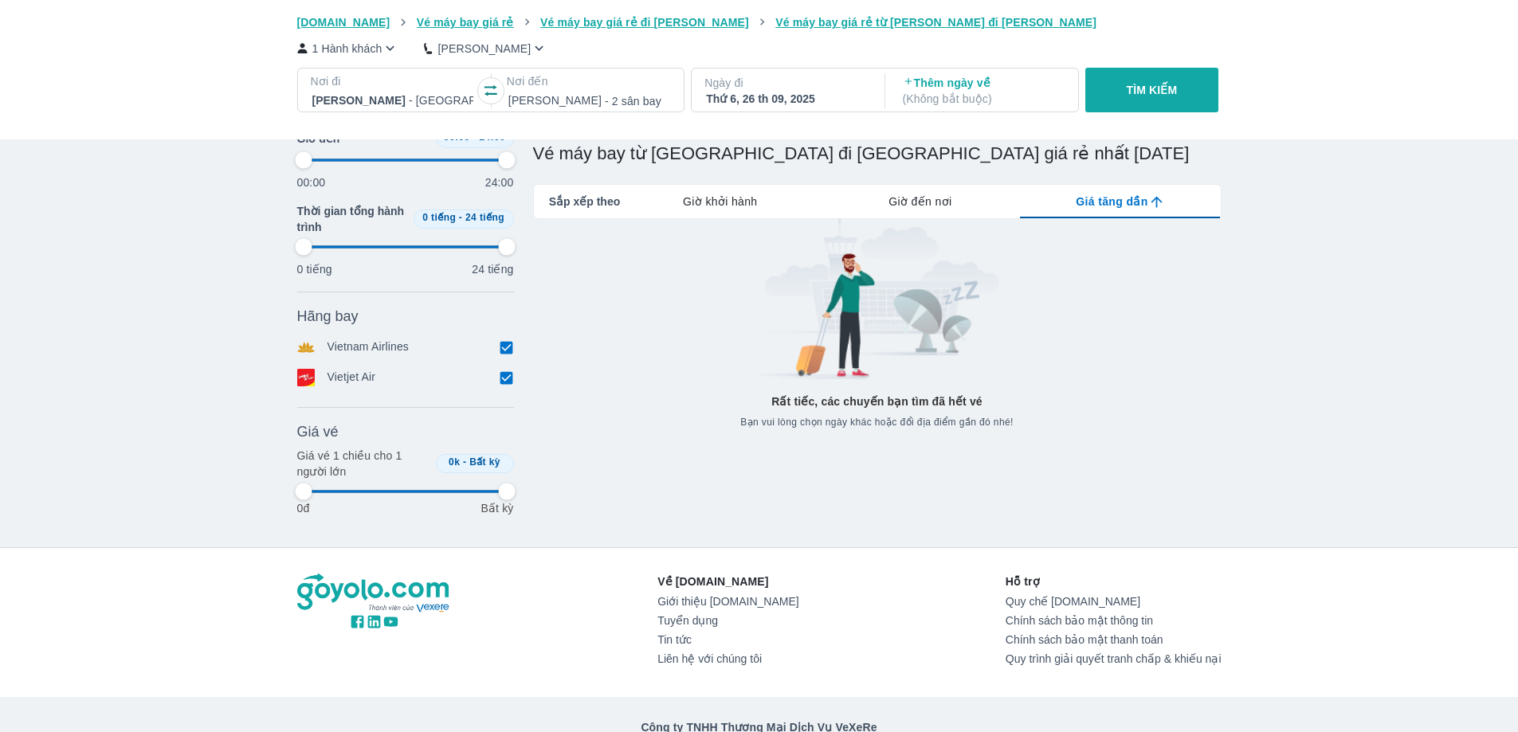
type input "97.9166666666667"
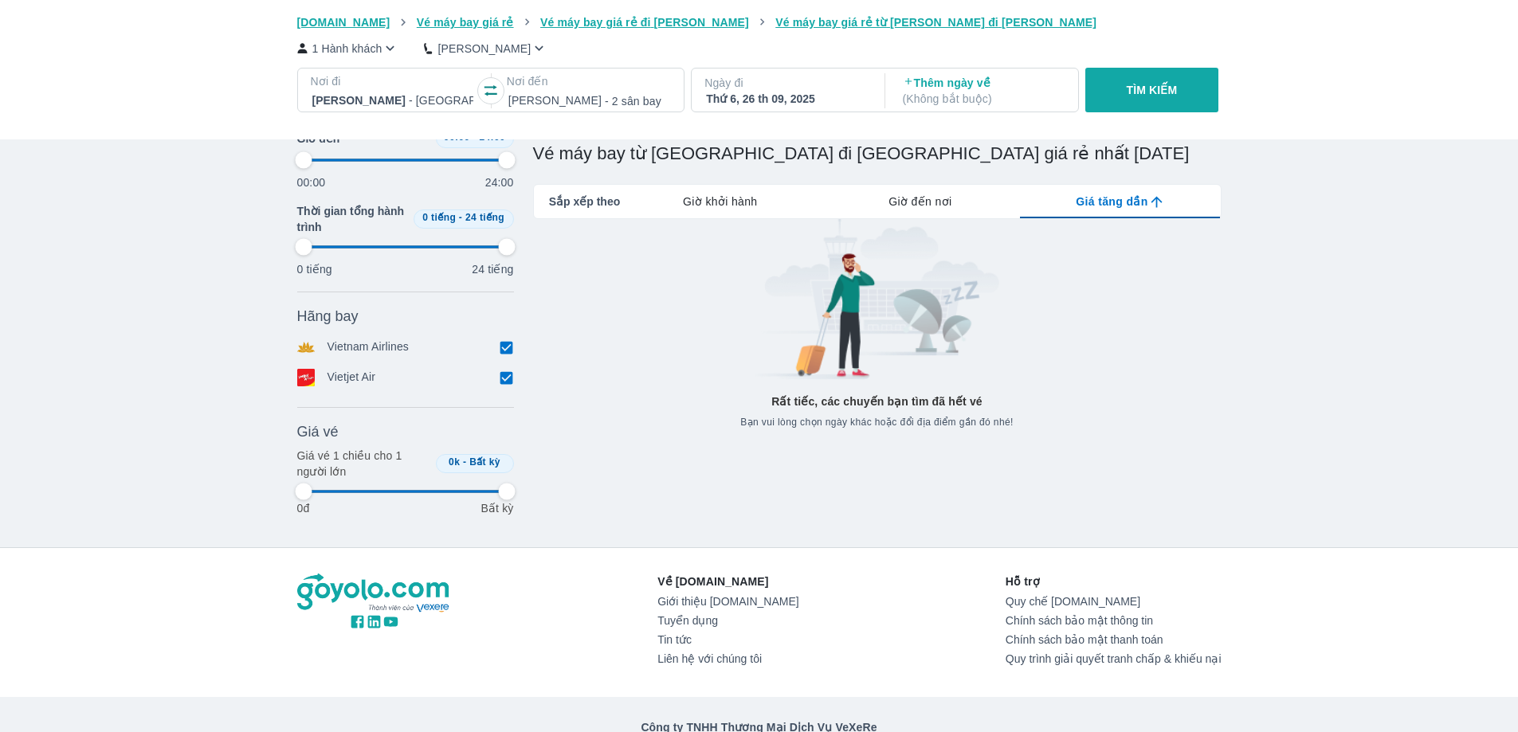
type input "97.9166666666667"
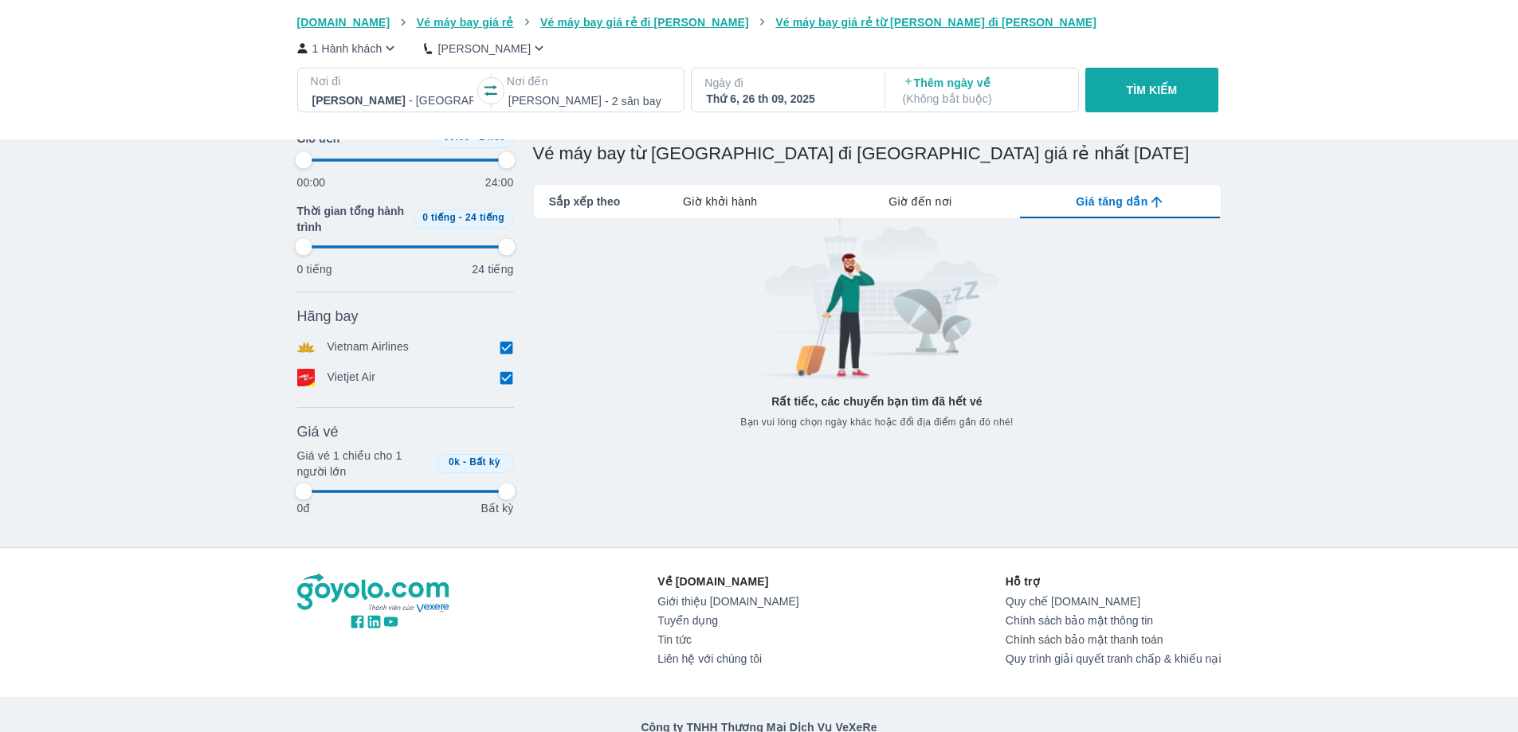
type input "97.9166666666667"
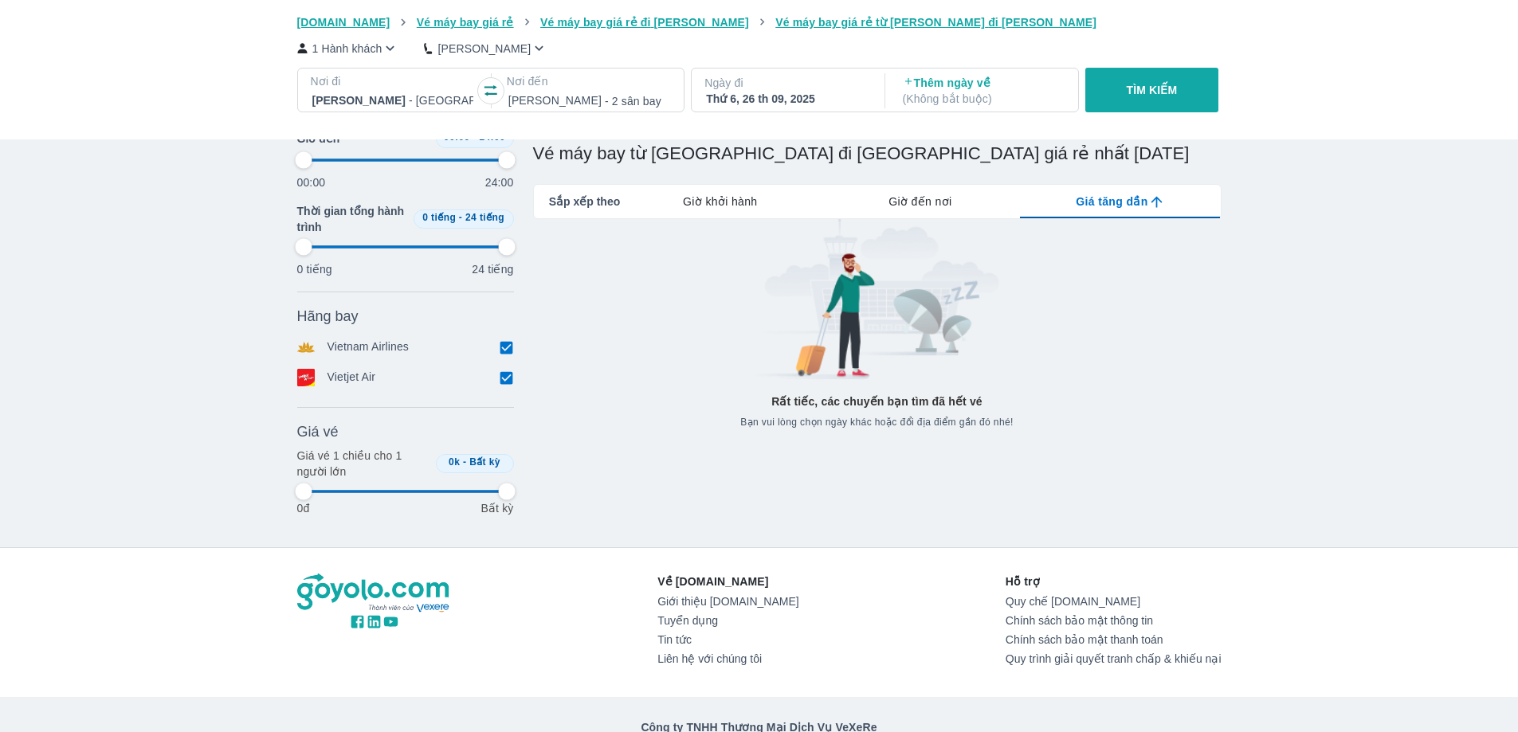
type input "97.9166666666667"
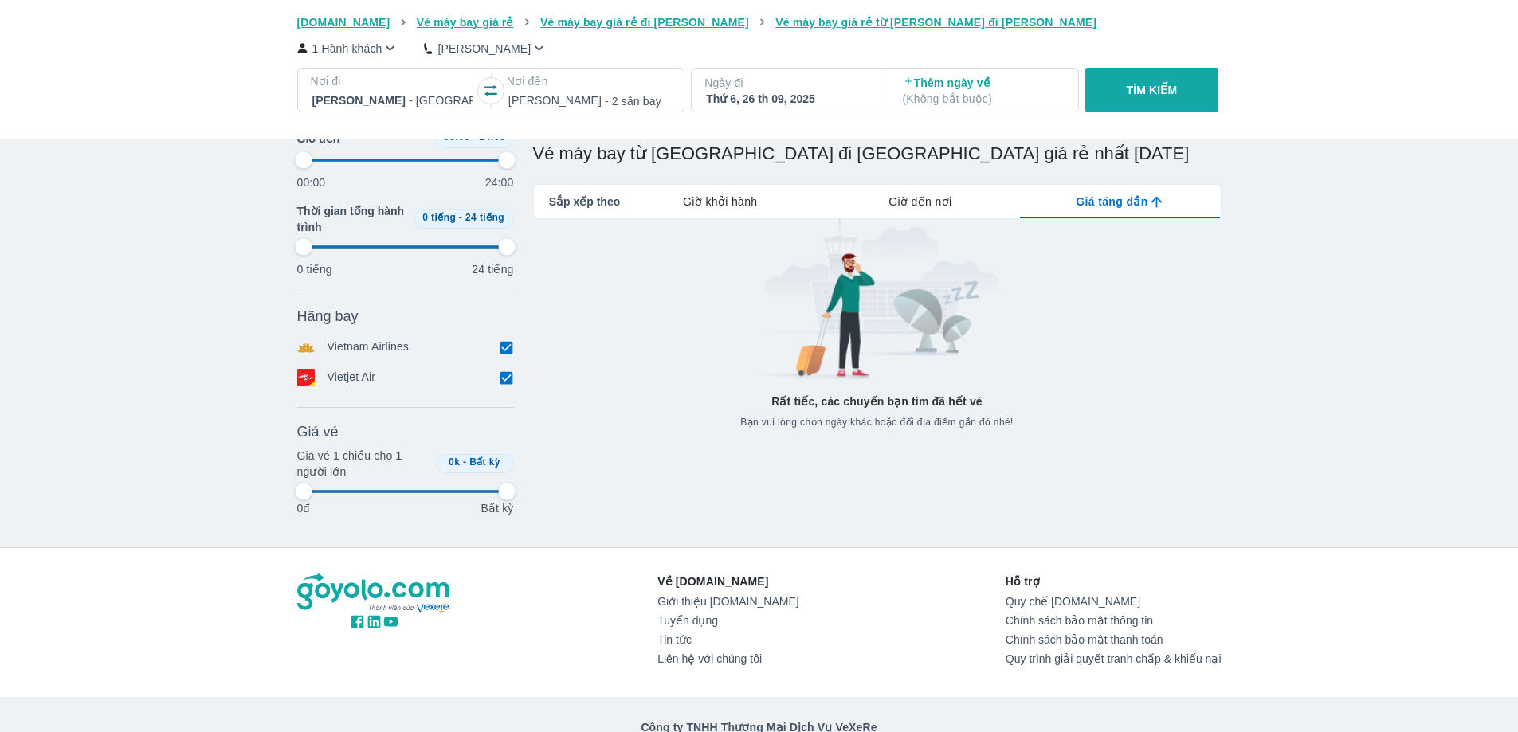
type input "97.9166666666667"
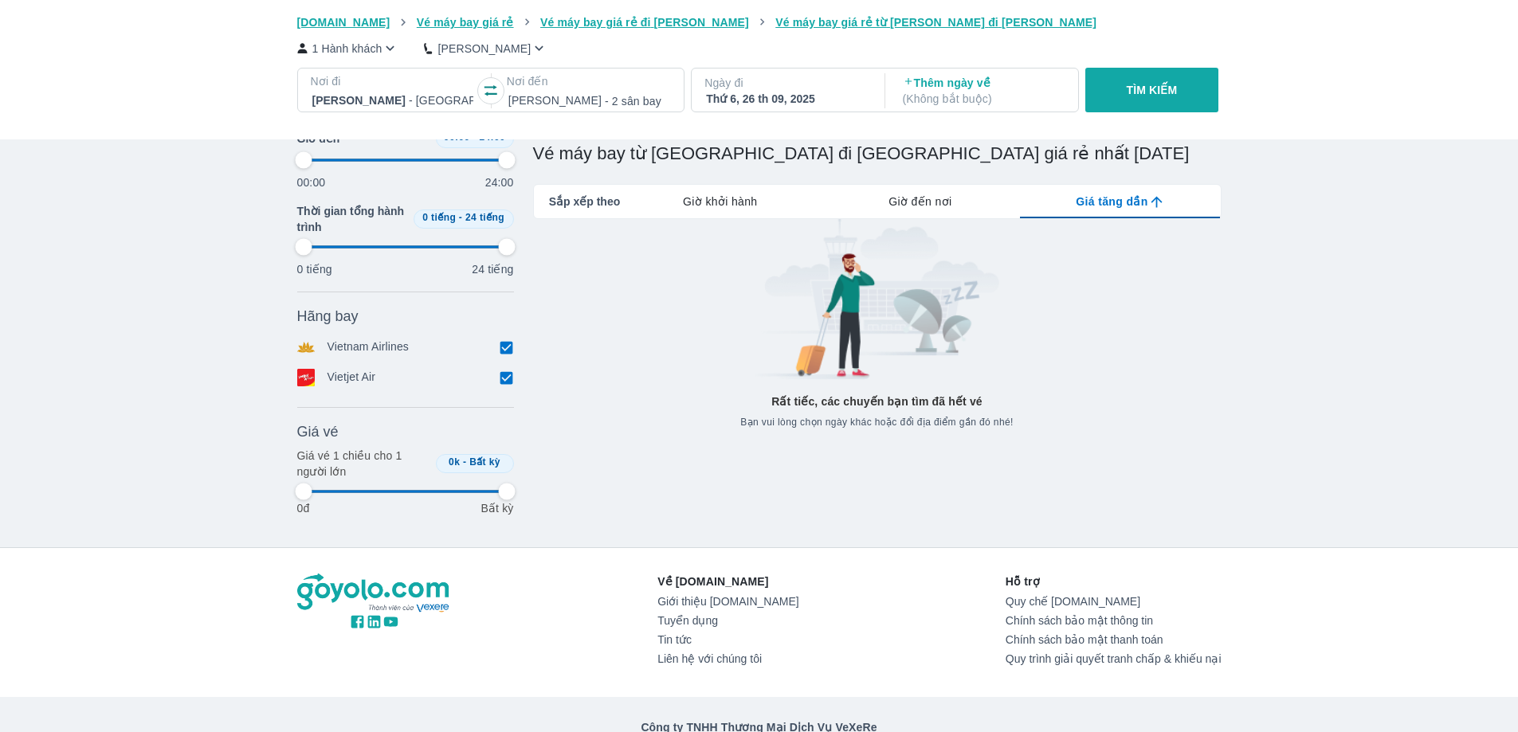
type input "97.9166666666667"
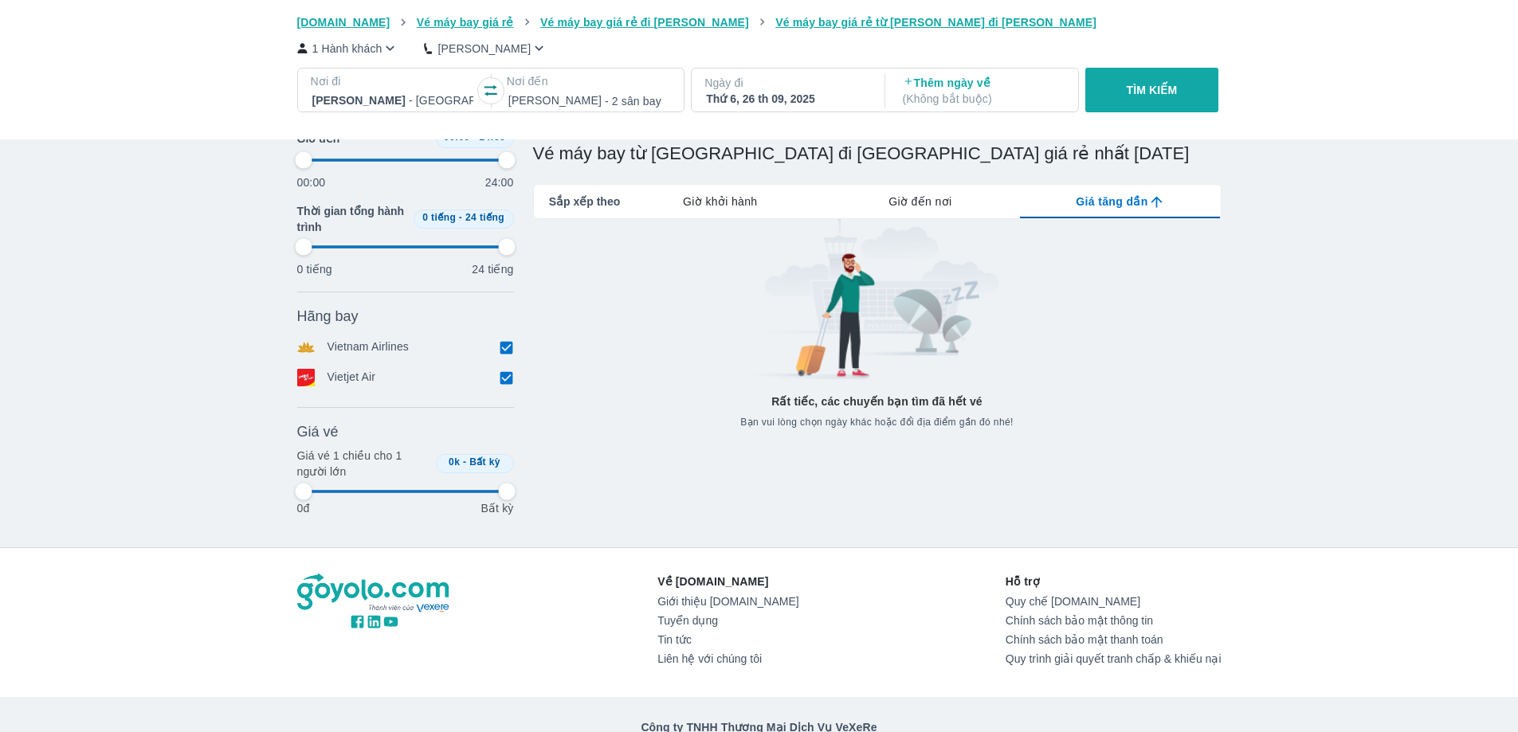
type input "97.9166666666667"
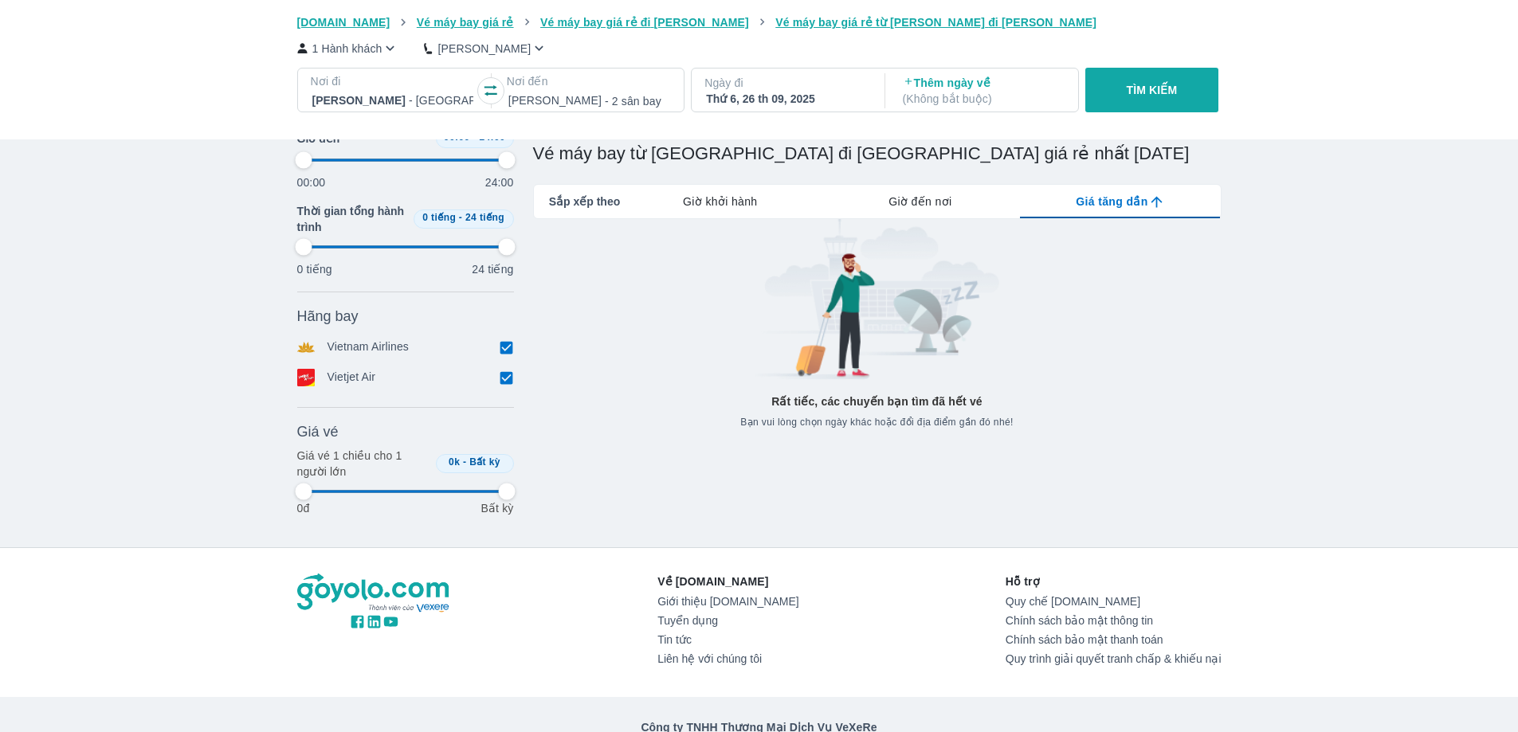
type input "97.9166666666667"
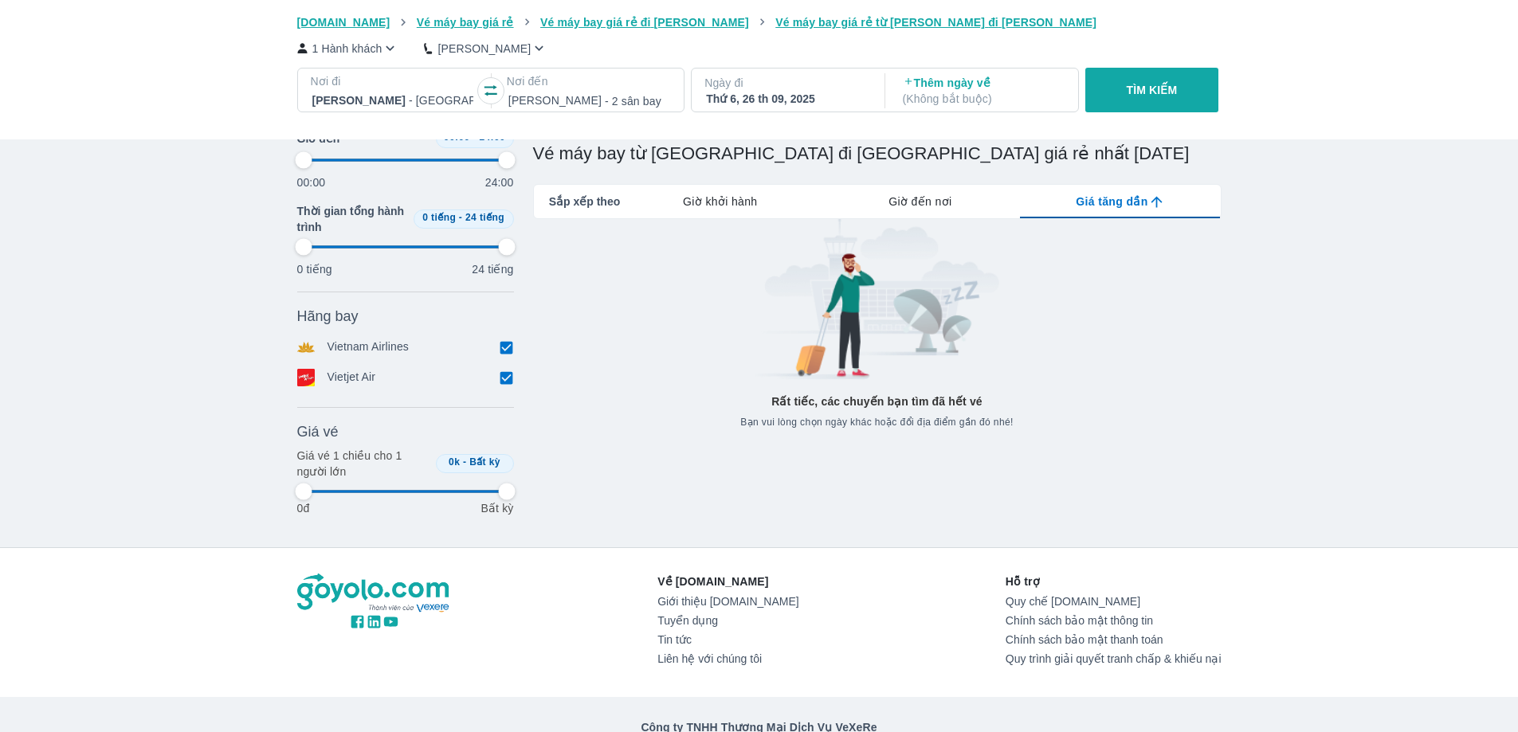
type input "97.9166666666667"
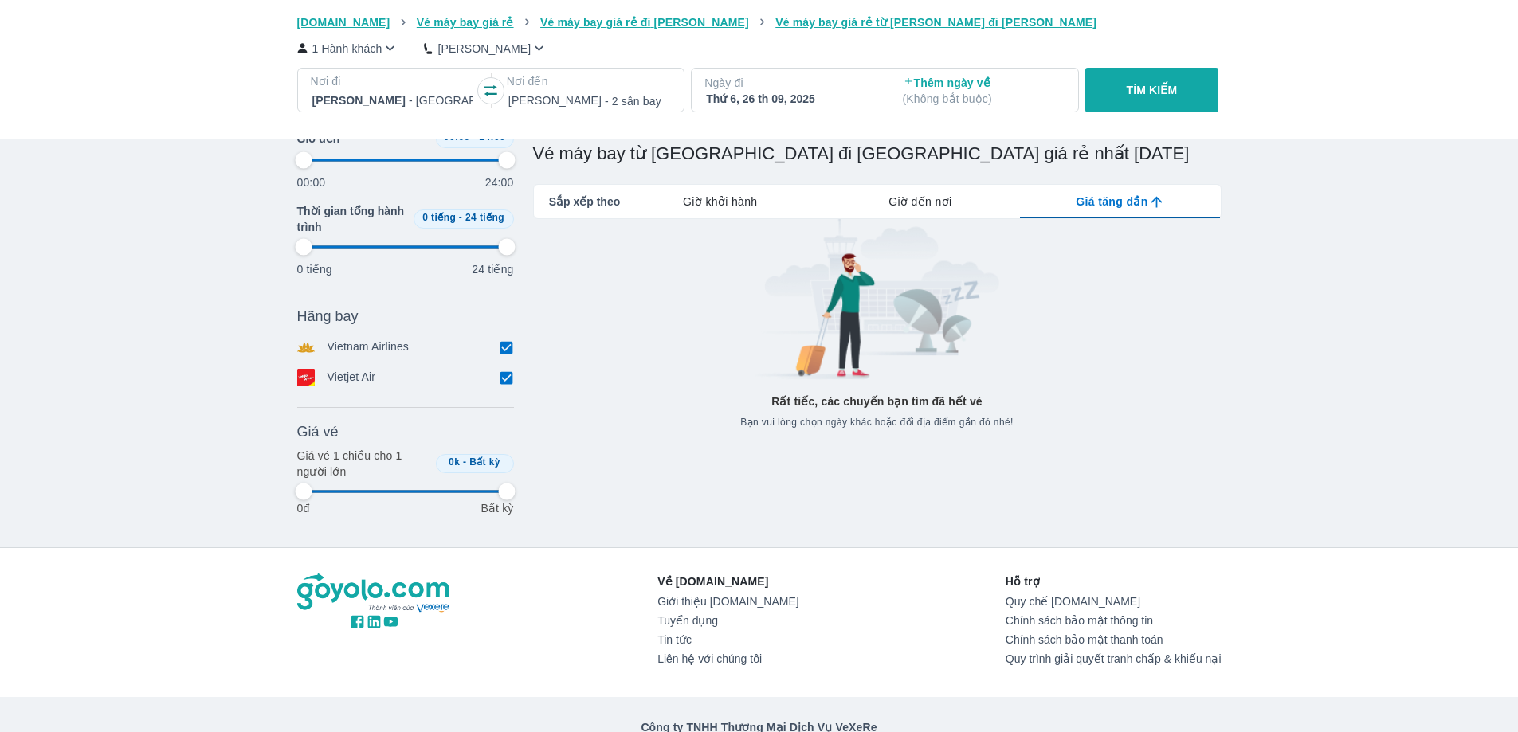
type input "97.9166666666667"
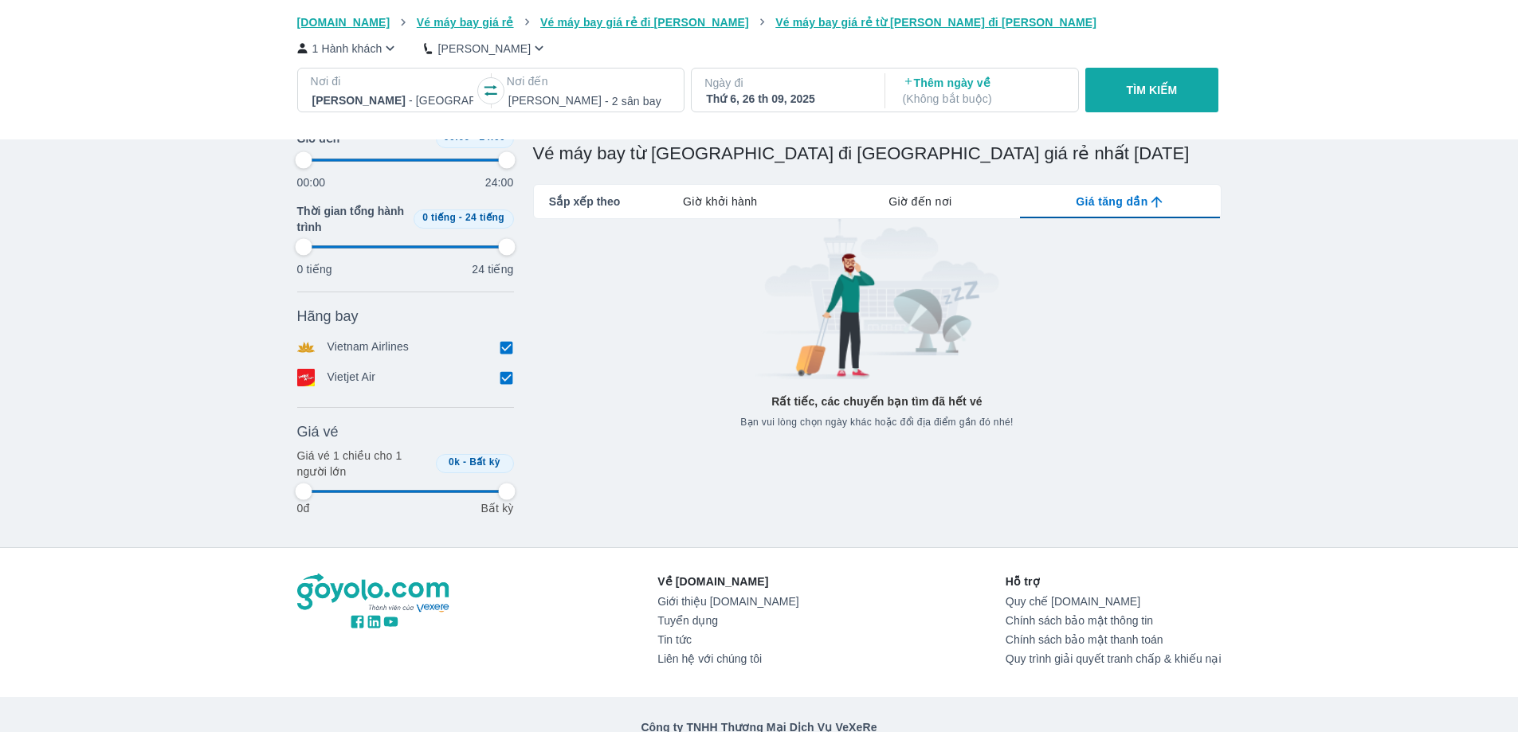
type input "97.9166666666667"
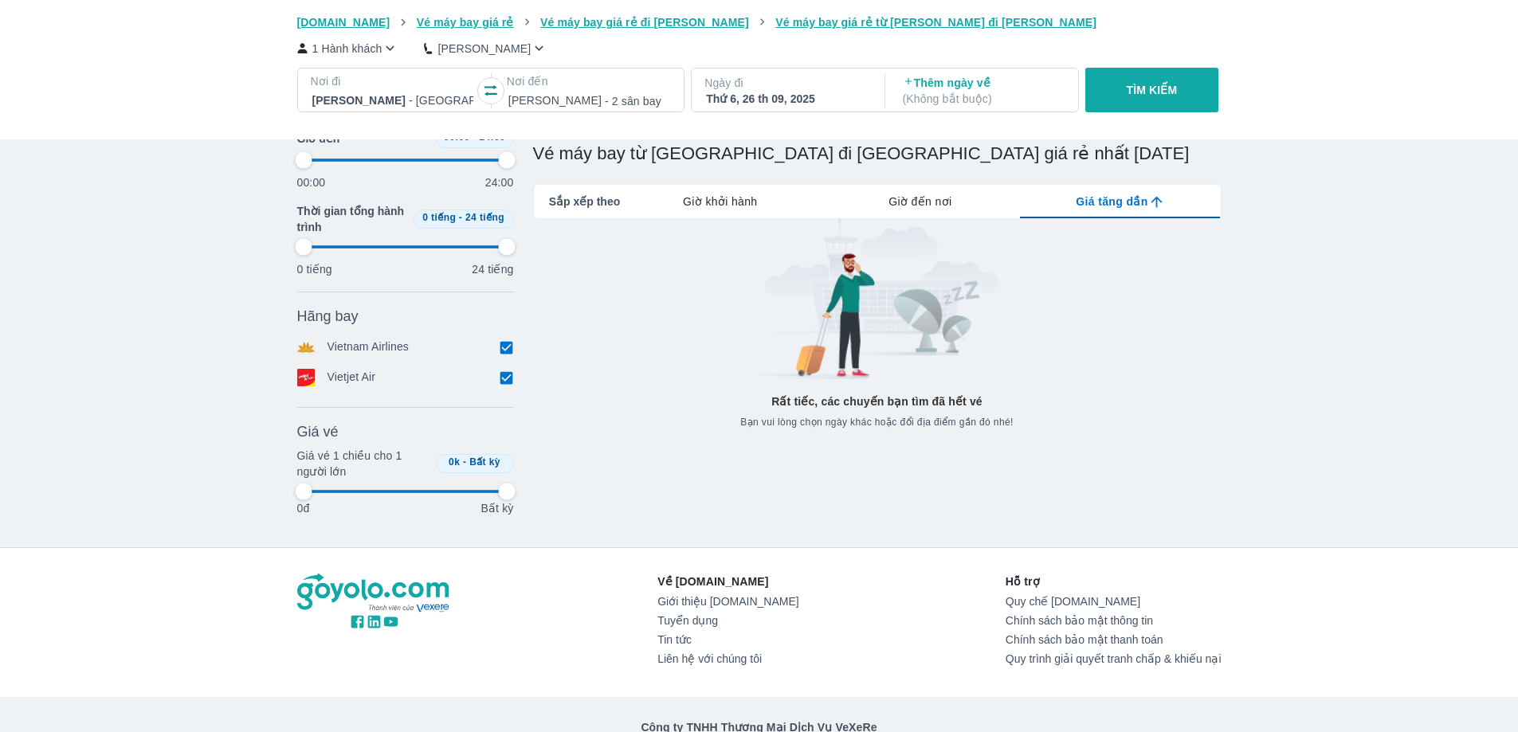
type input "97.9166666666667"
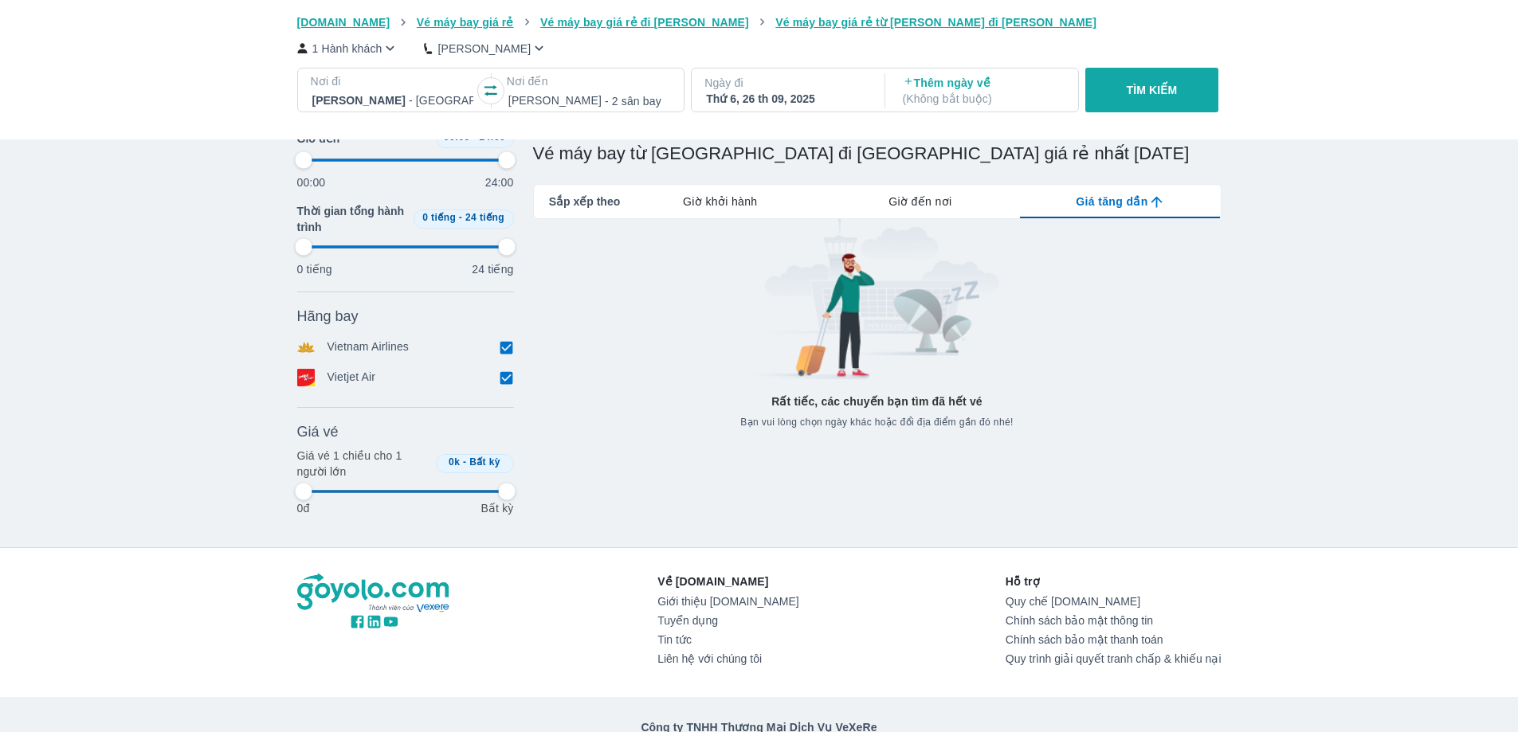
type input "97.9166666666667"
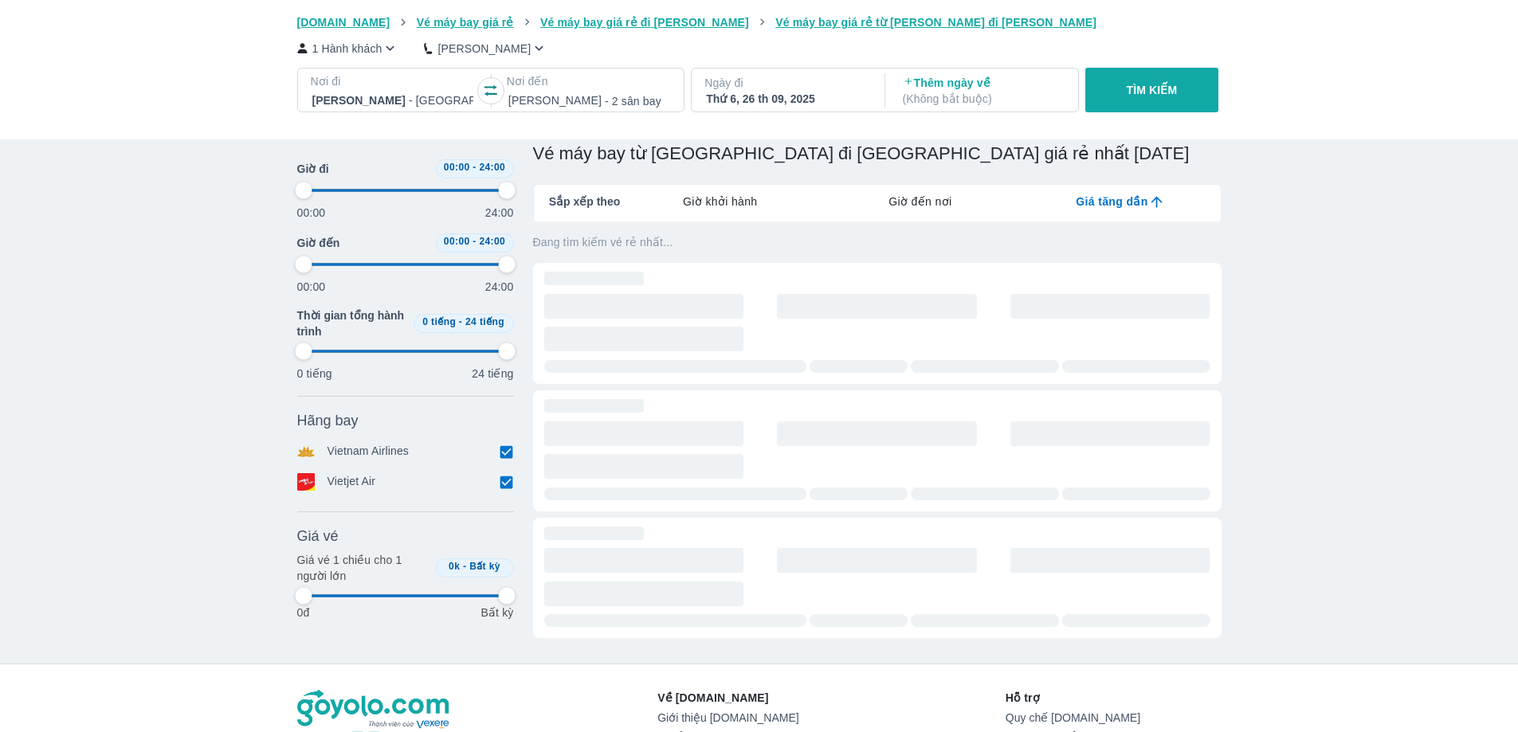
type input "97.9166666666667"
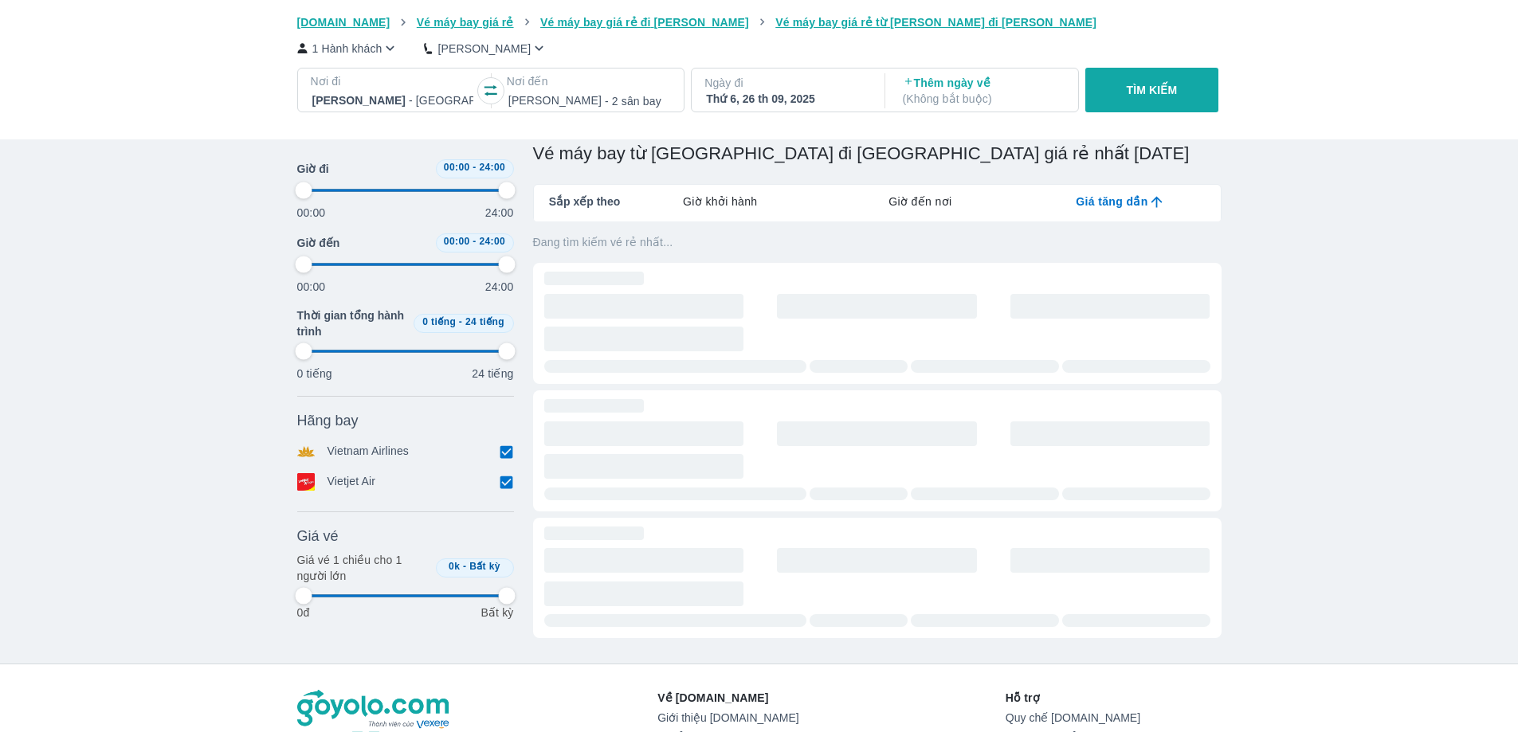
type input "97.9166666666667"
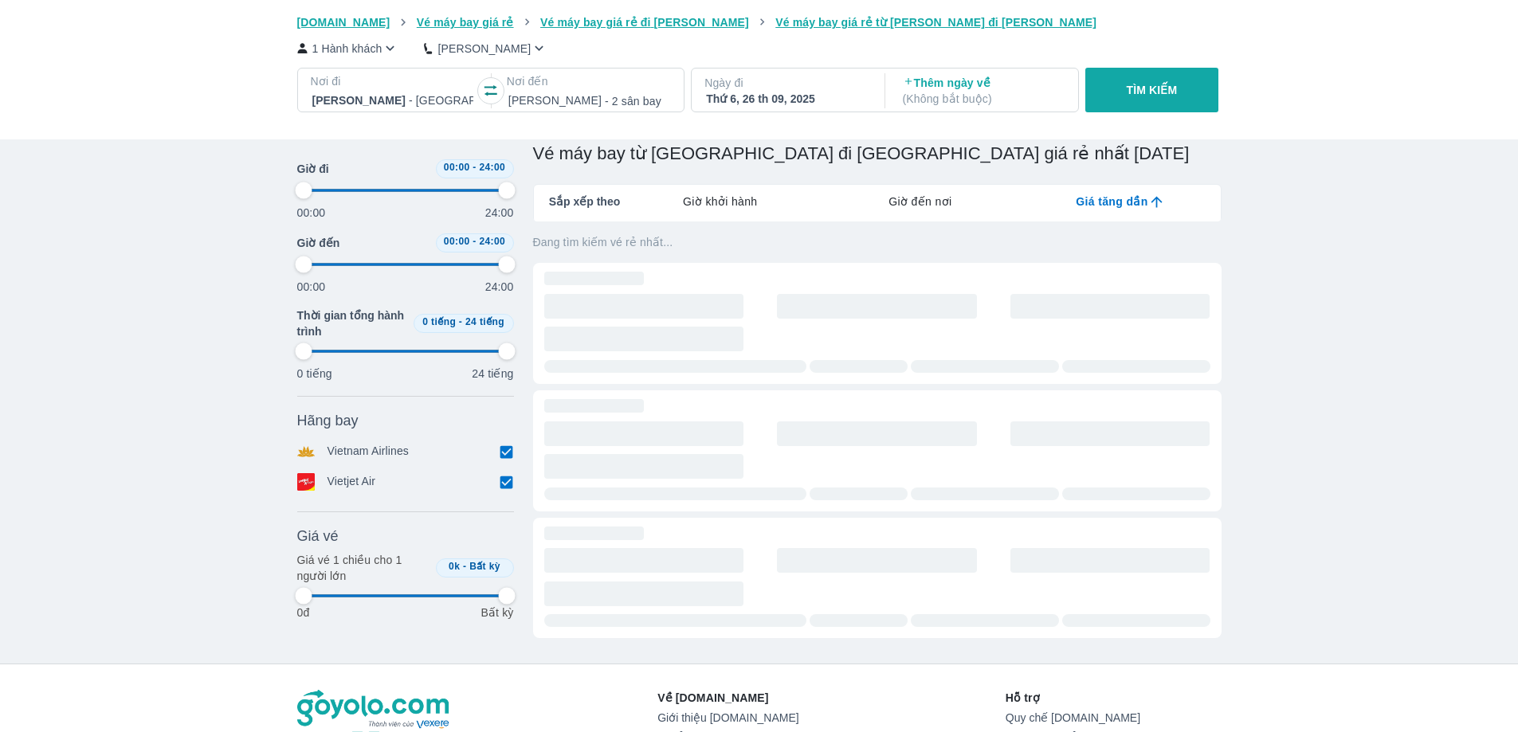
type input "97.9166666666667"
